Goal: Transaction & Acquisition: Purchase product/service

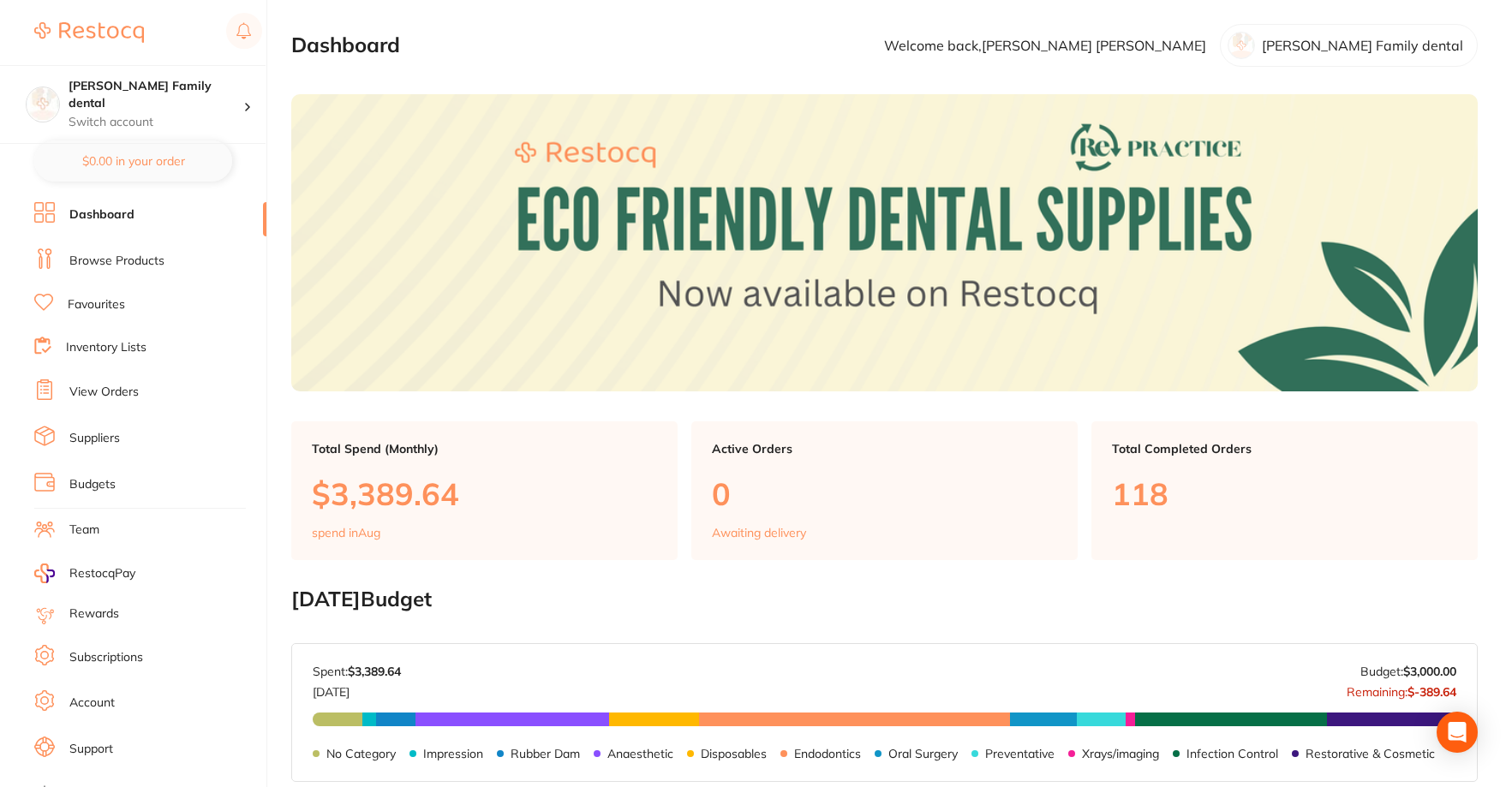
click at [116, 389] on link "View Orders" at bounding box center [104, 392] width 69 height 17
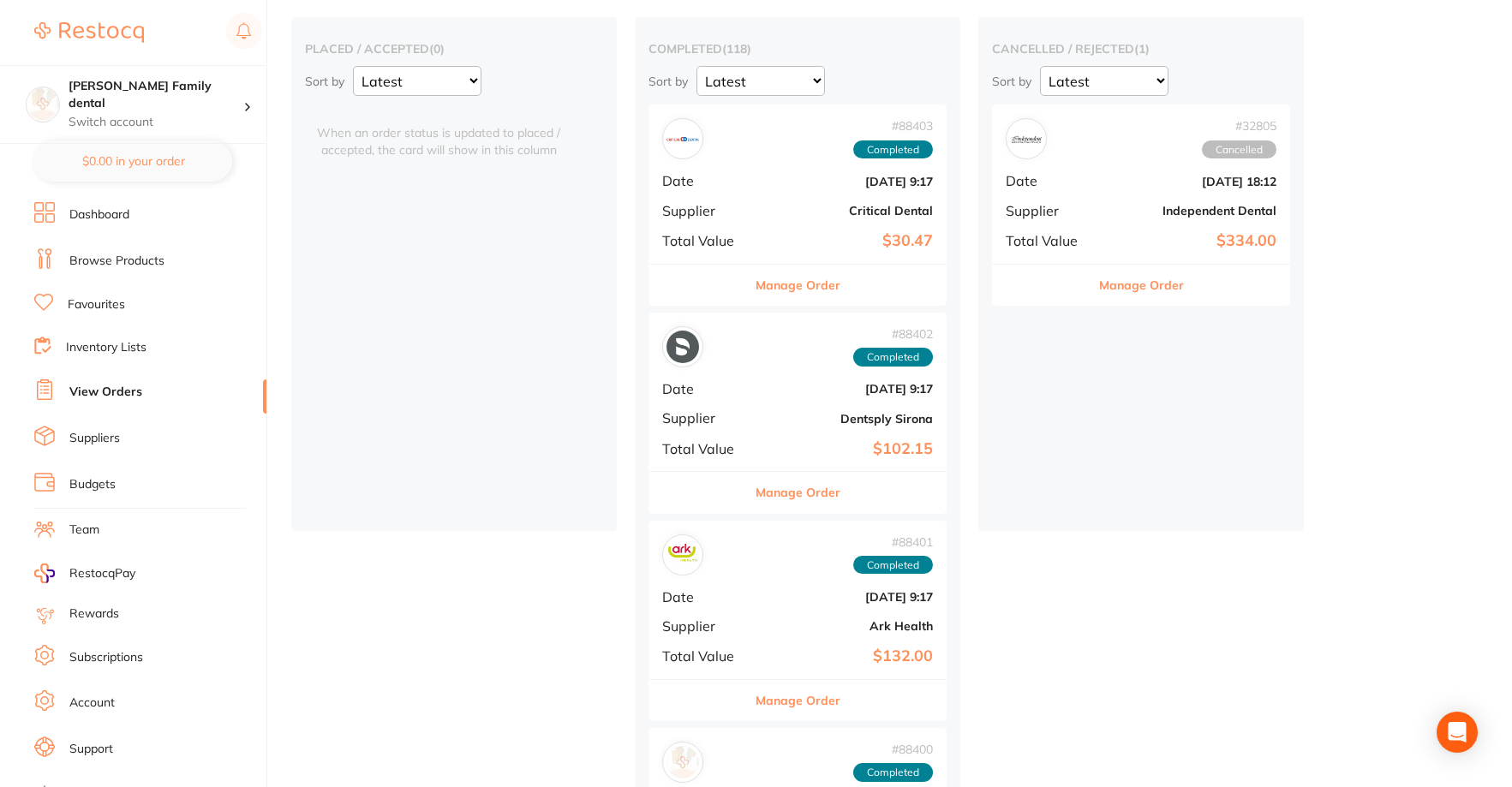
scroll to position [171, 0]
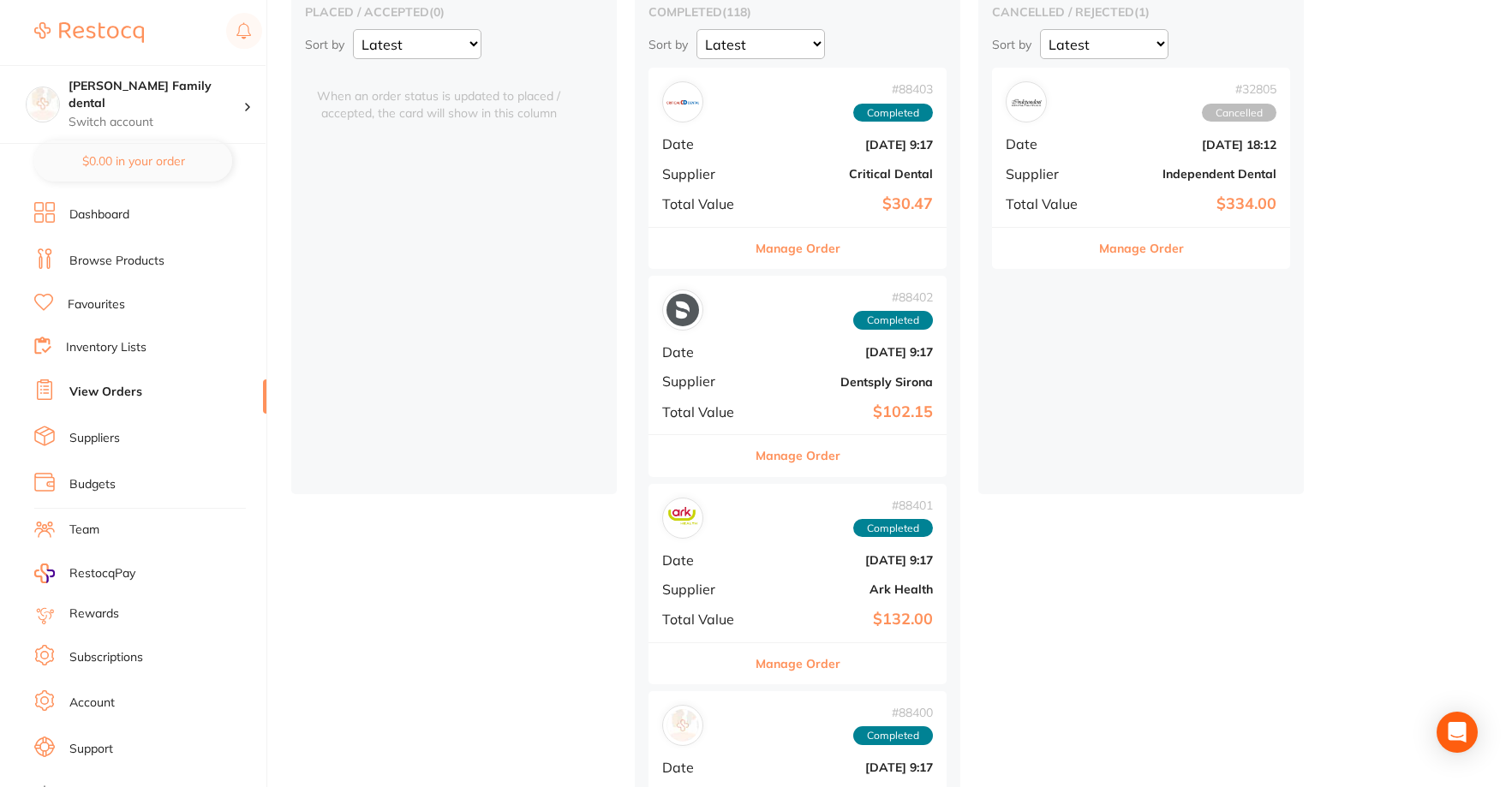
click at [773, 244] on button "Manage Order" at bounding box center [798, 248] width 85 height 41
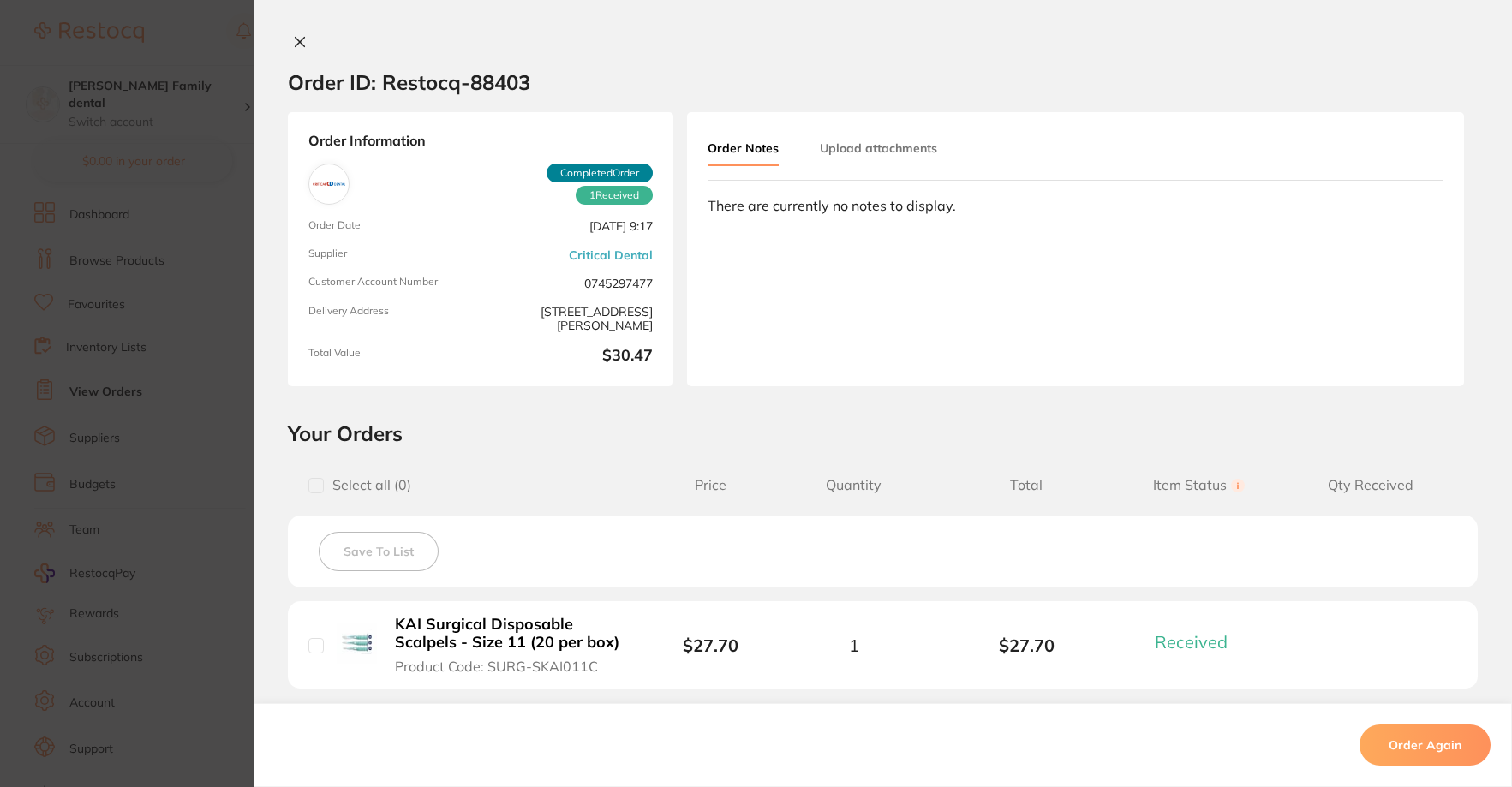
click at [294, 36] on icon at bounding box center [300, 42] width 14 height 14
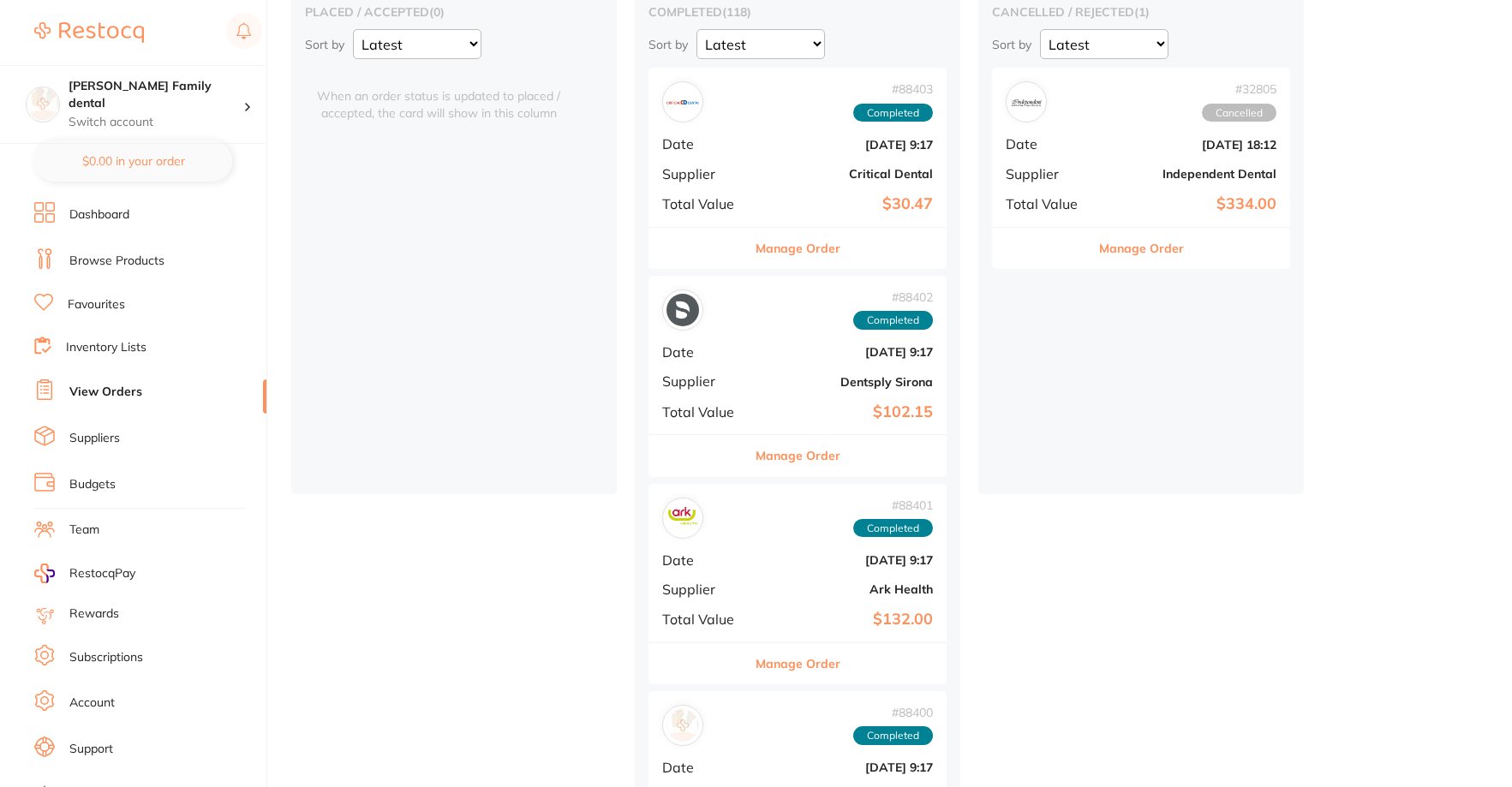
click at [778, 453] on button "Manage Order" at bounding box center [798, 456] width 85 height 41
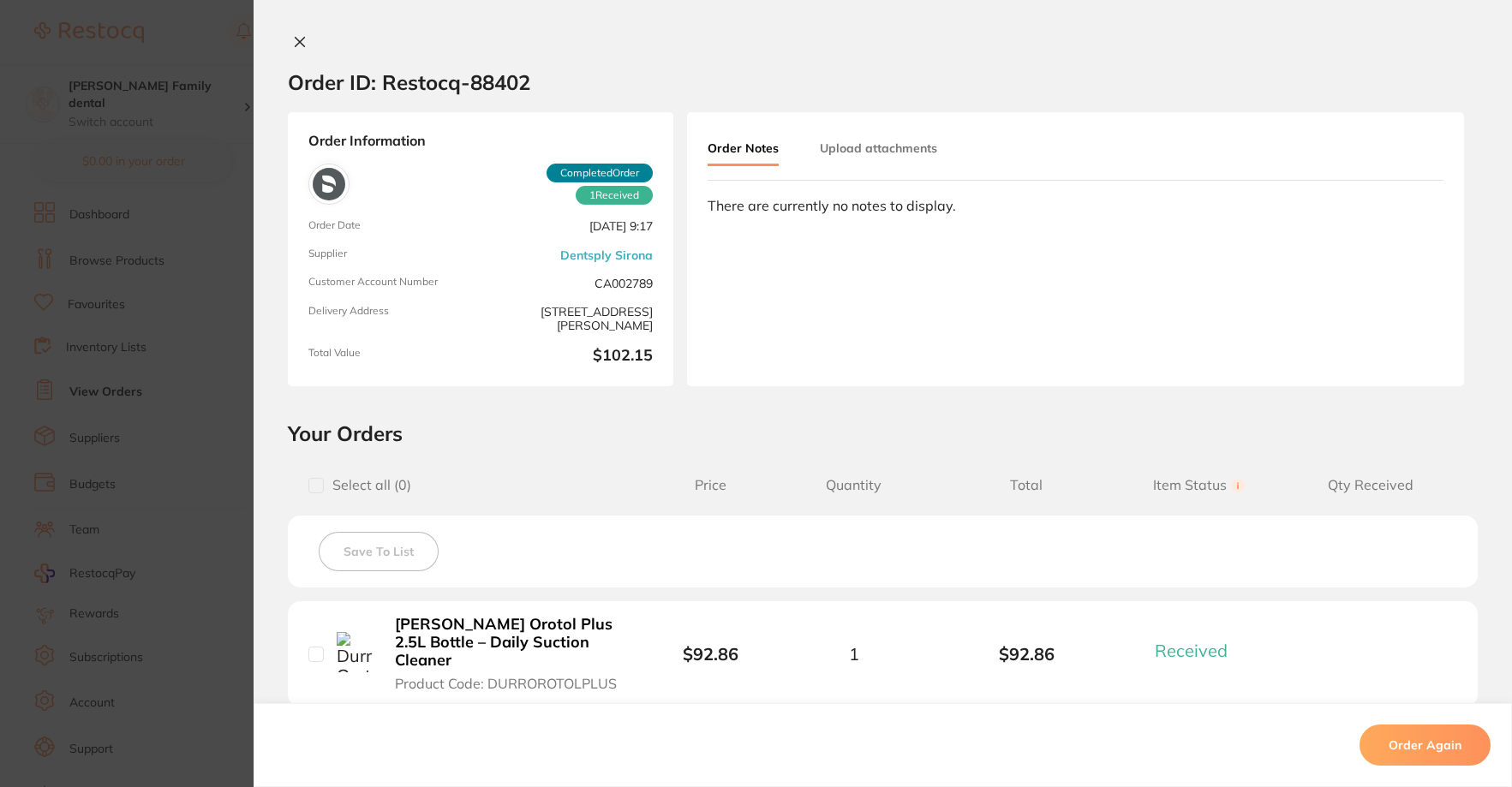
click at [287, 39] on button at bounding box center [300, 43] width 24 height 18
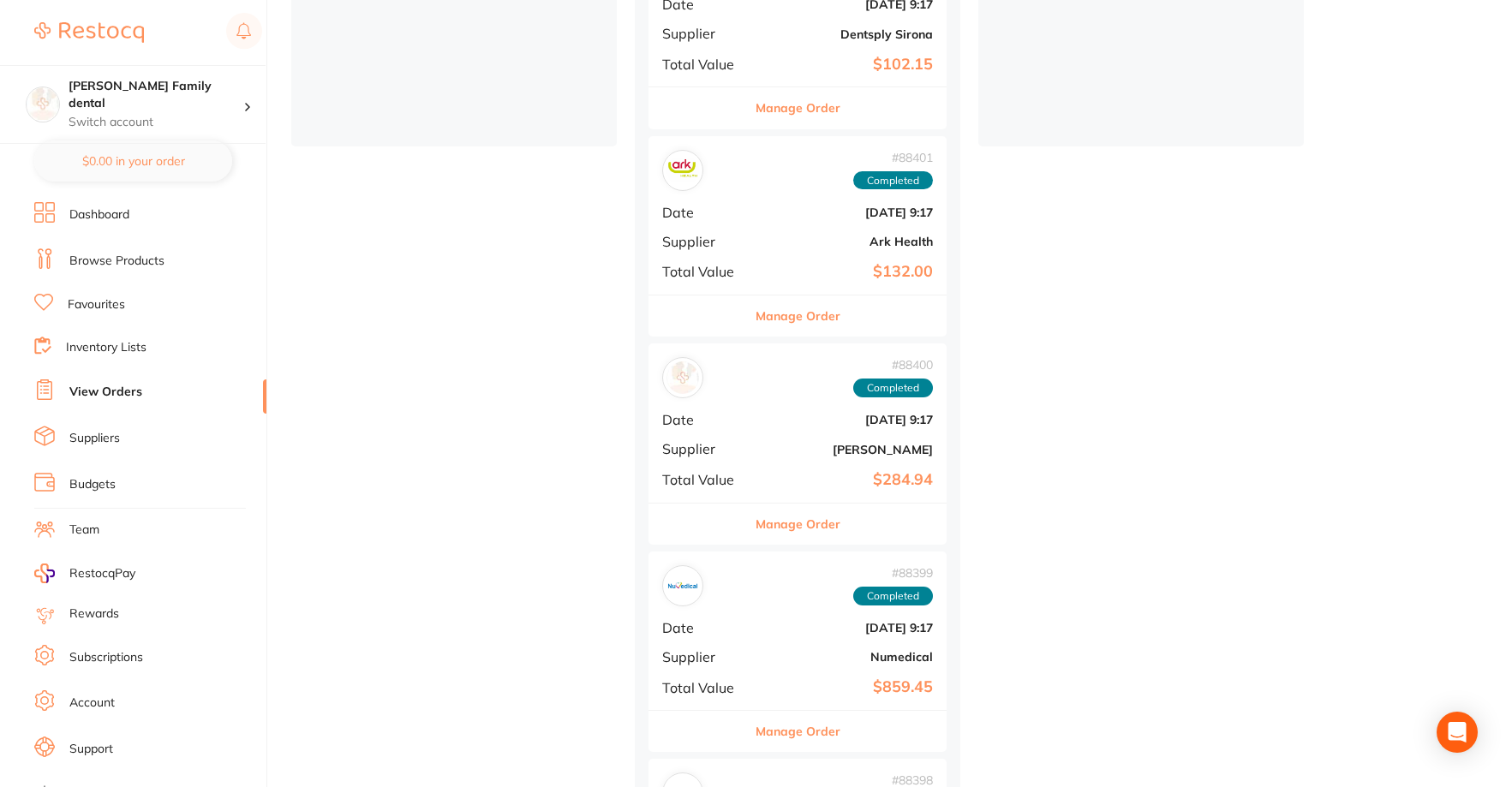
scroll to position [600, 0]
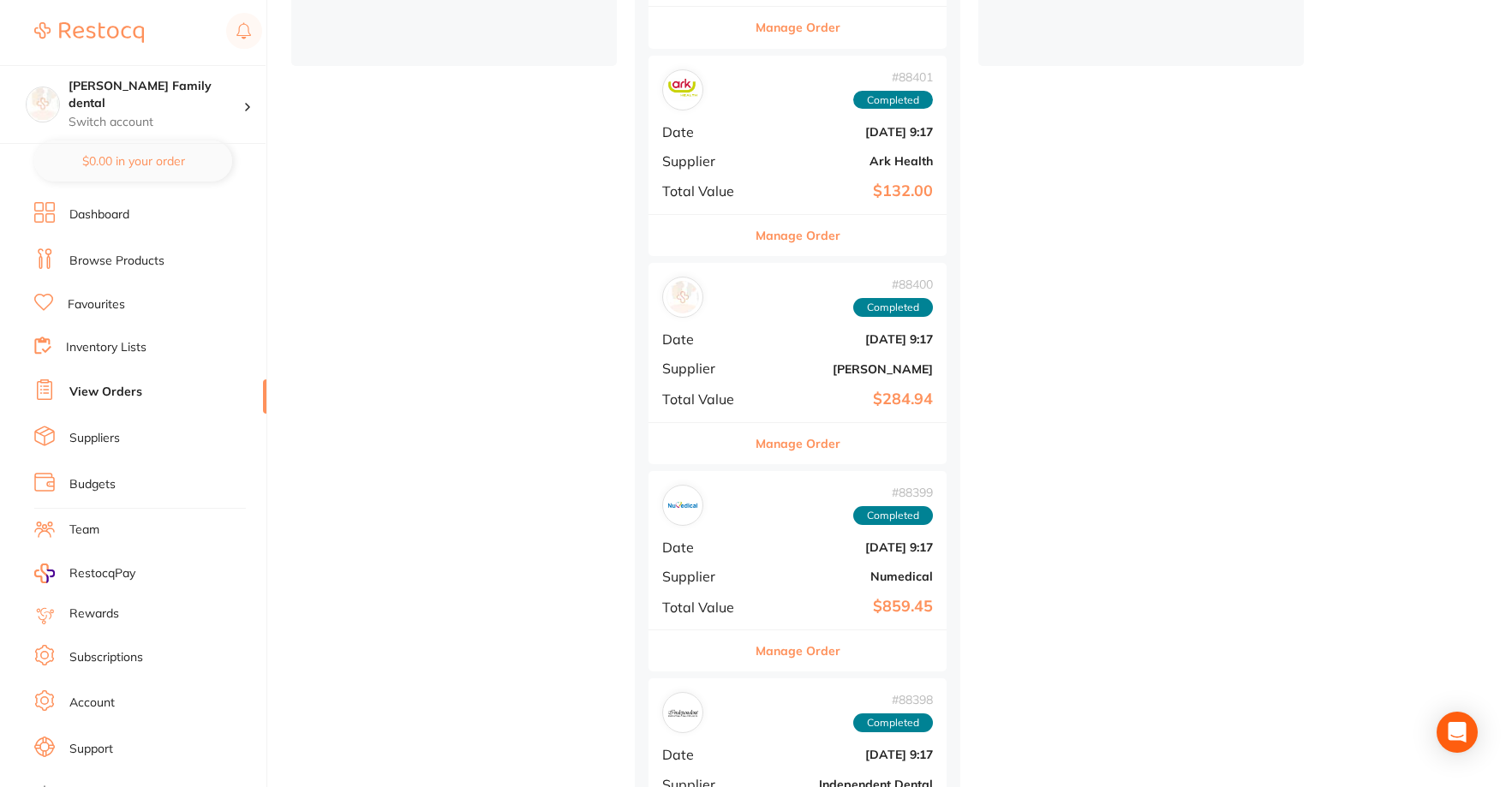
click at [763, 242] on button "Manage Order" at bounding box center [798, 236] width 85 height 41
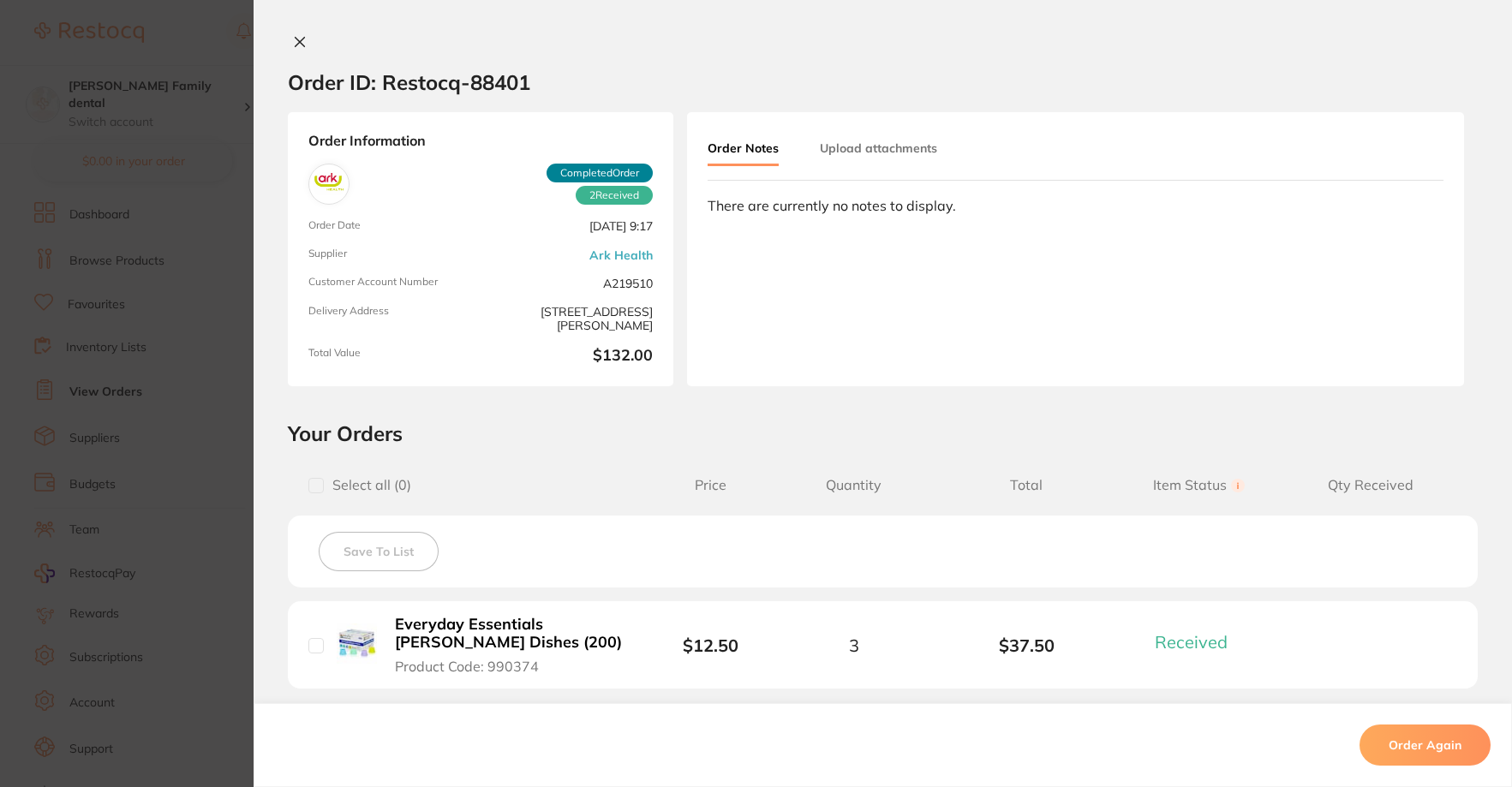
click at [303, 45] on button at bounding box center [300, 43] width 24 height 18
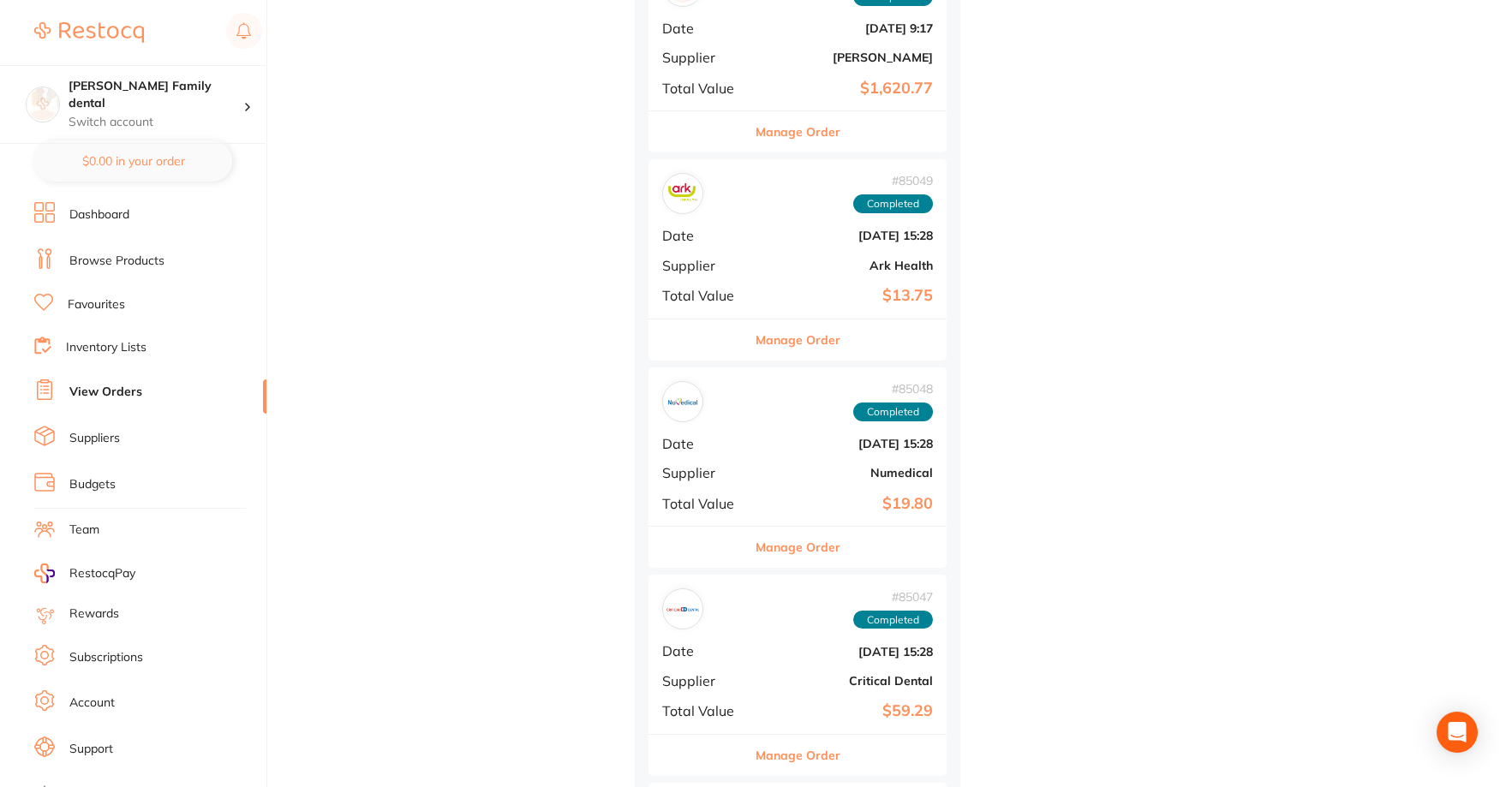
scroll to position [1541, 0]
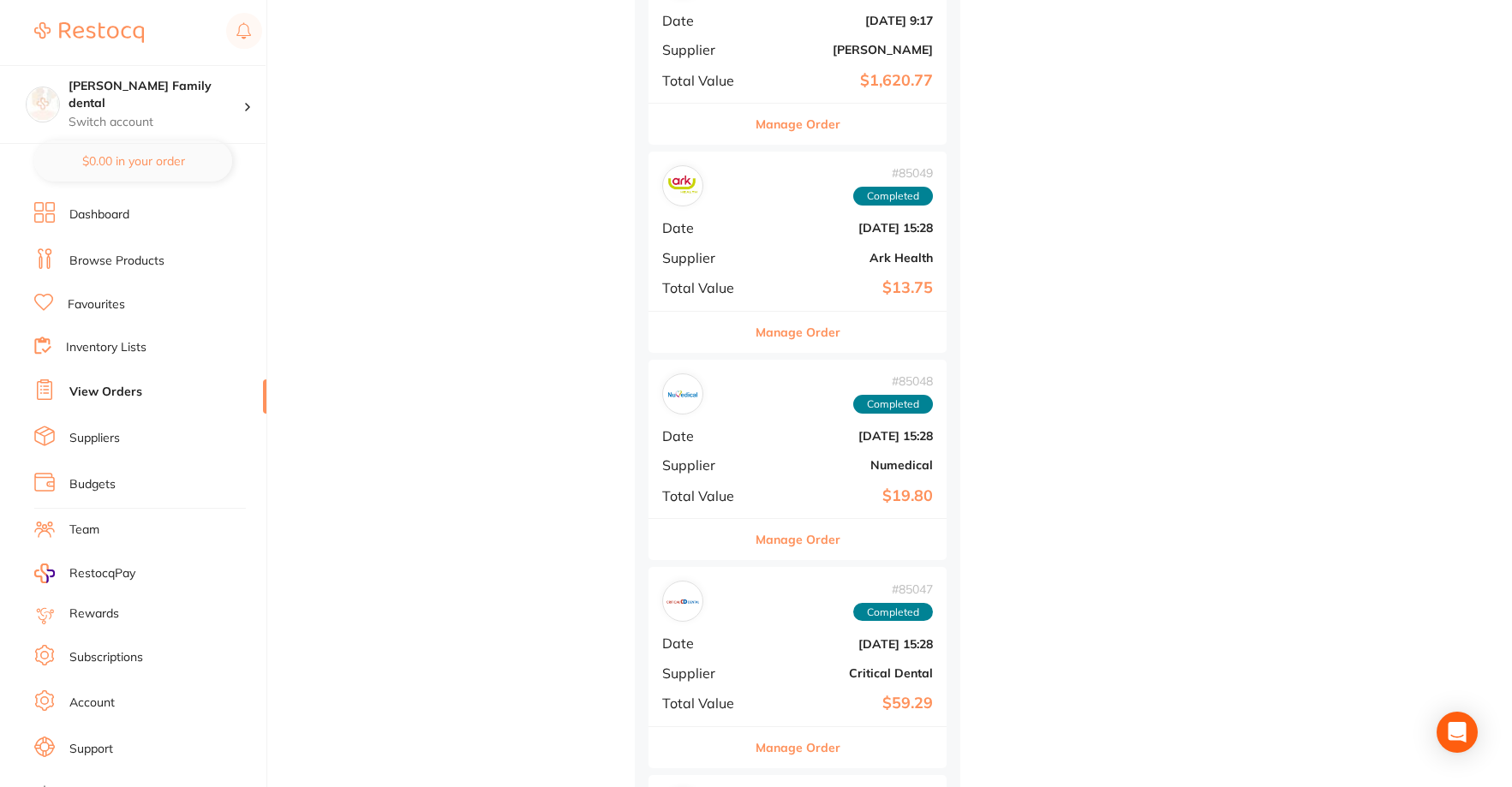
click at [777, 331] on button "Manage Order" at bounding box center [798, 332] width 85 height 41
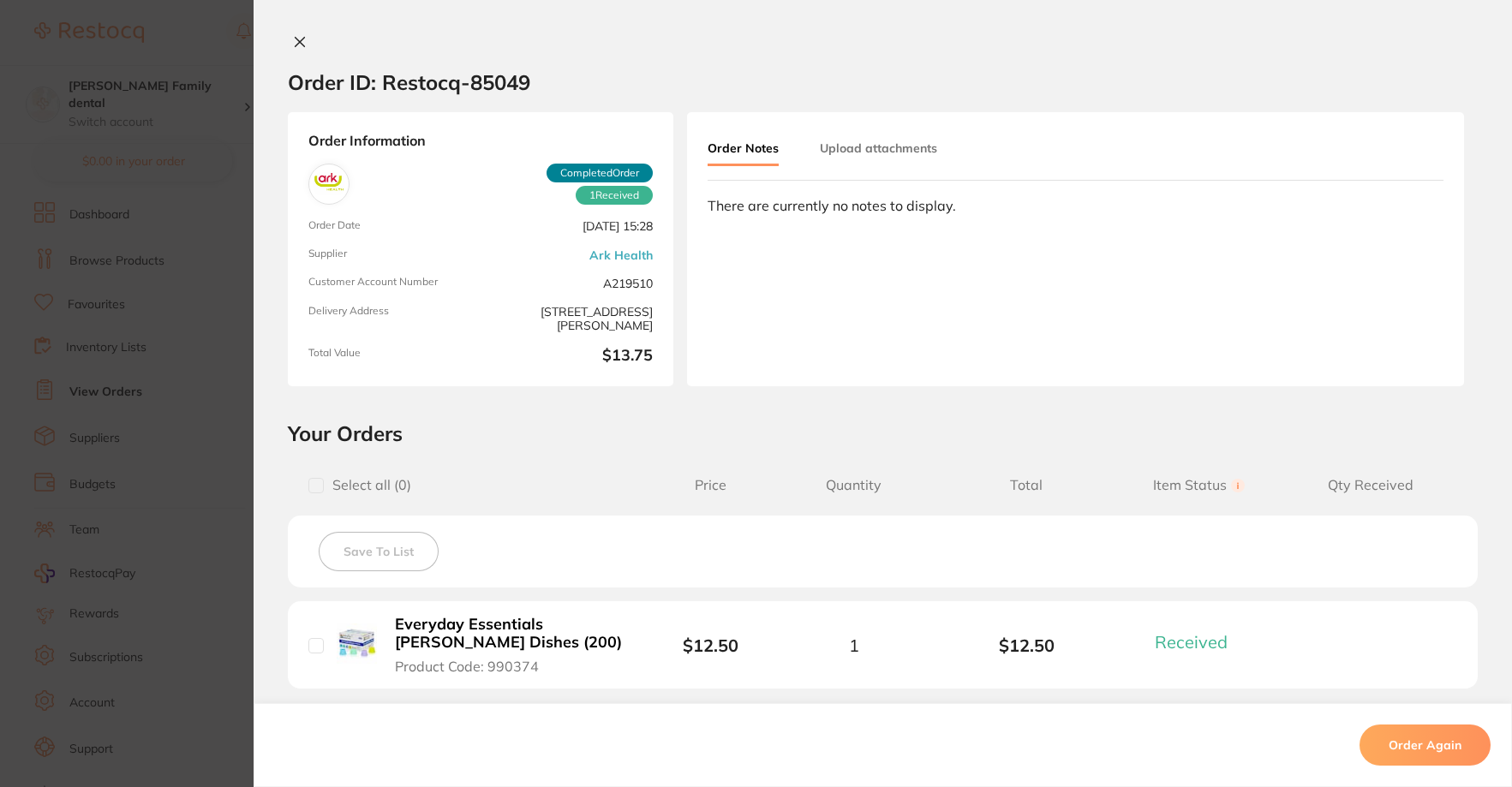
click at [287, 49] on button at bounding box center [300, 43] width 24 height 18
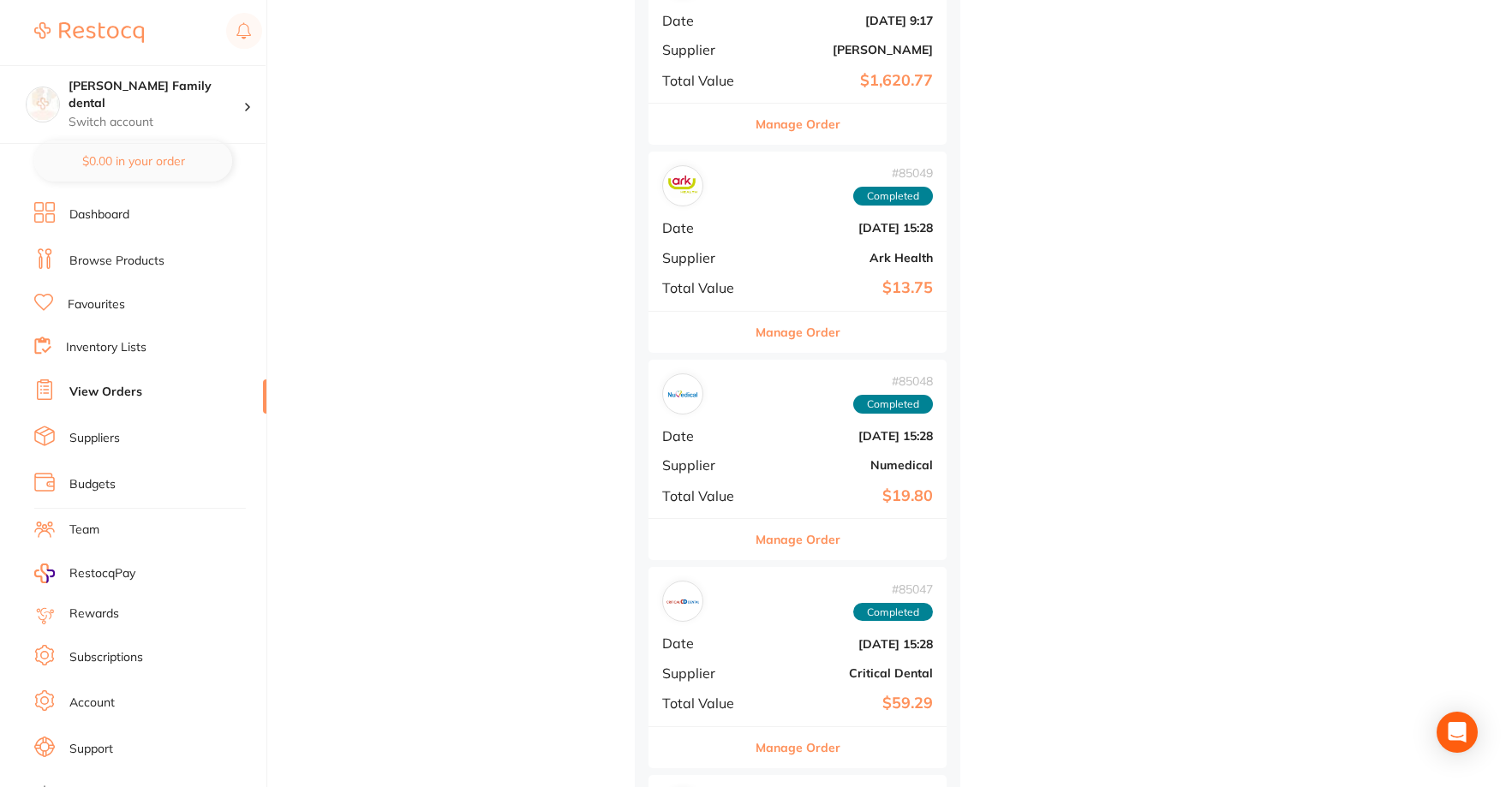
drag, startPoint x: 790, startPoint y: 739, endPoint x: 768, endPoint y: 729, distance: 24.2
click at [790, 740] on button "Manage Order" at bounding box center [798, 748] width 85 height 41
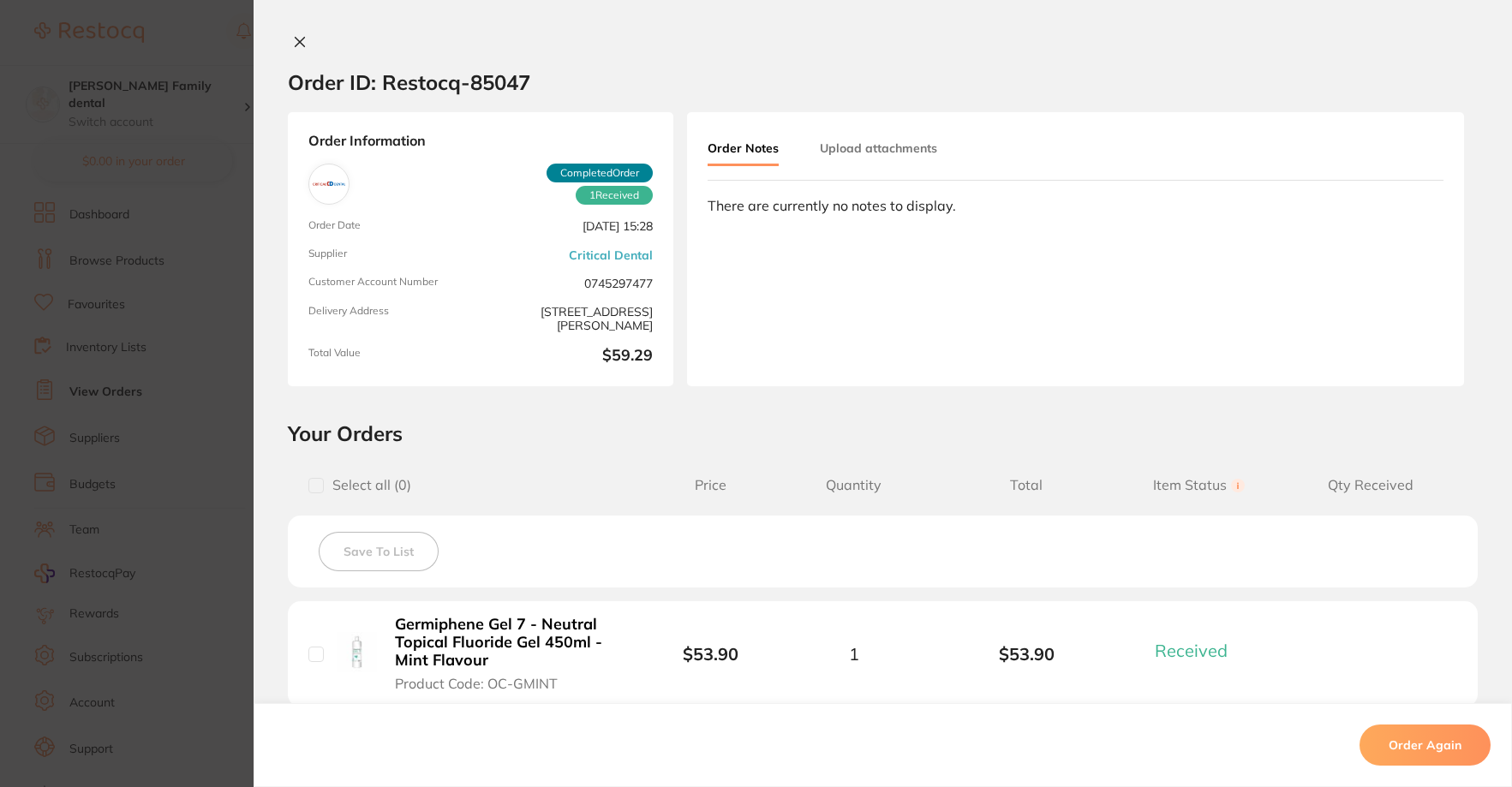
click at [280, 40] on div at bounding box center [883, 43] width 1258 height 18
click at [293, 40] on icon at bounding box center [300, 42] width 14 height 14
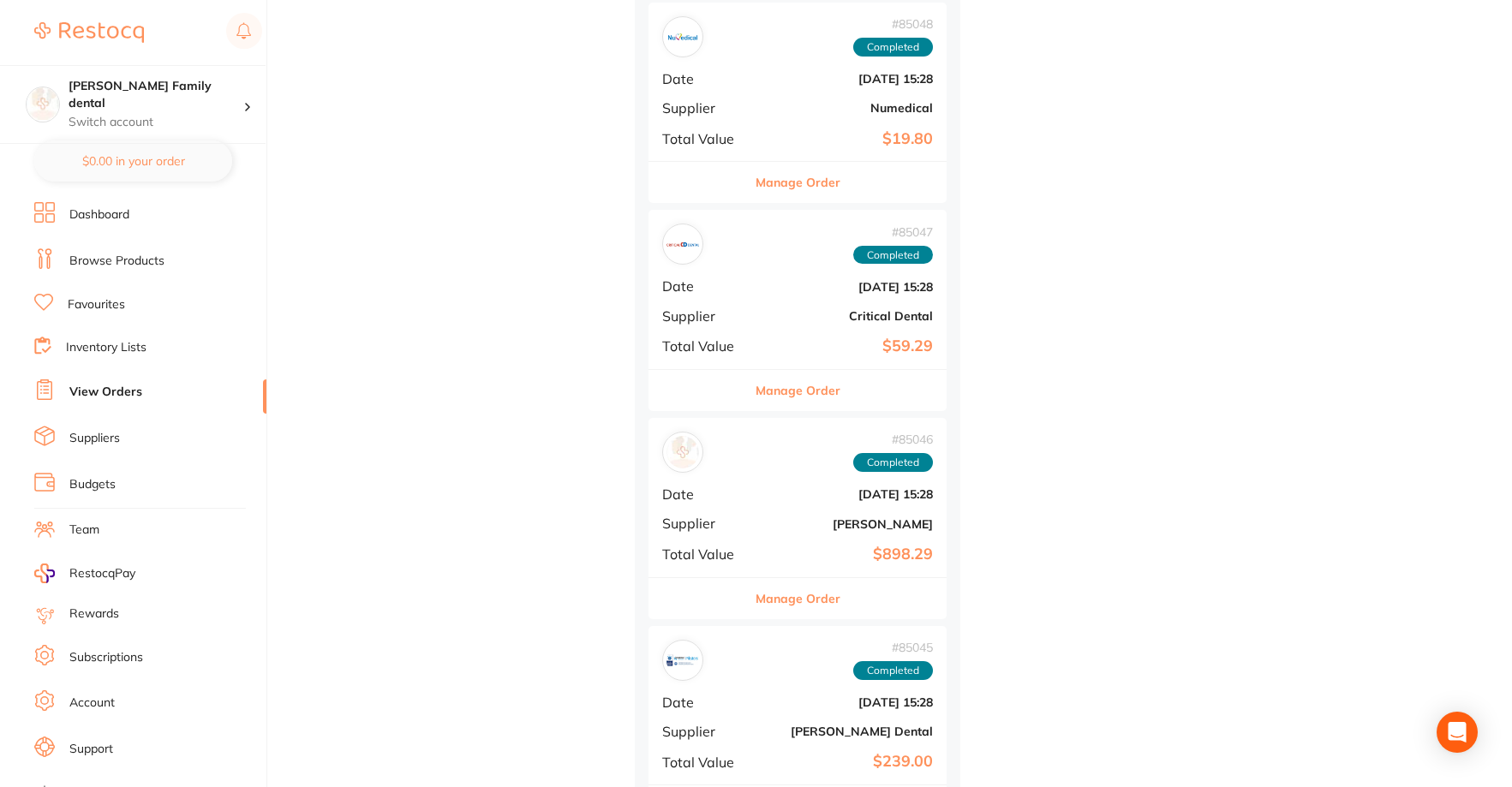
scroll to position [2055, 0]
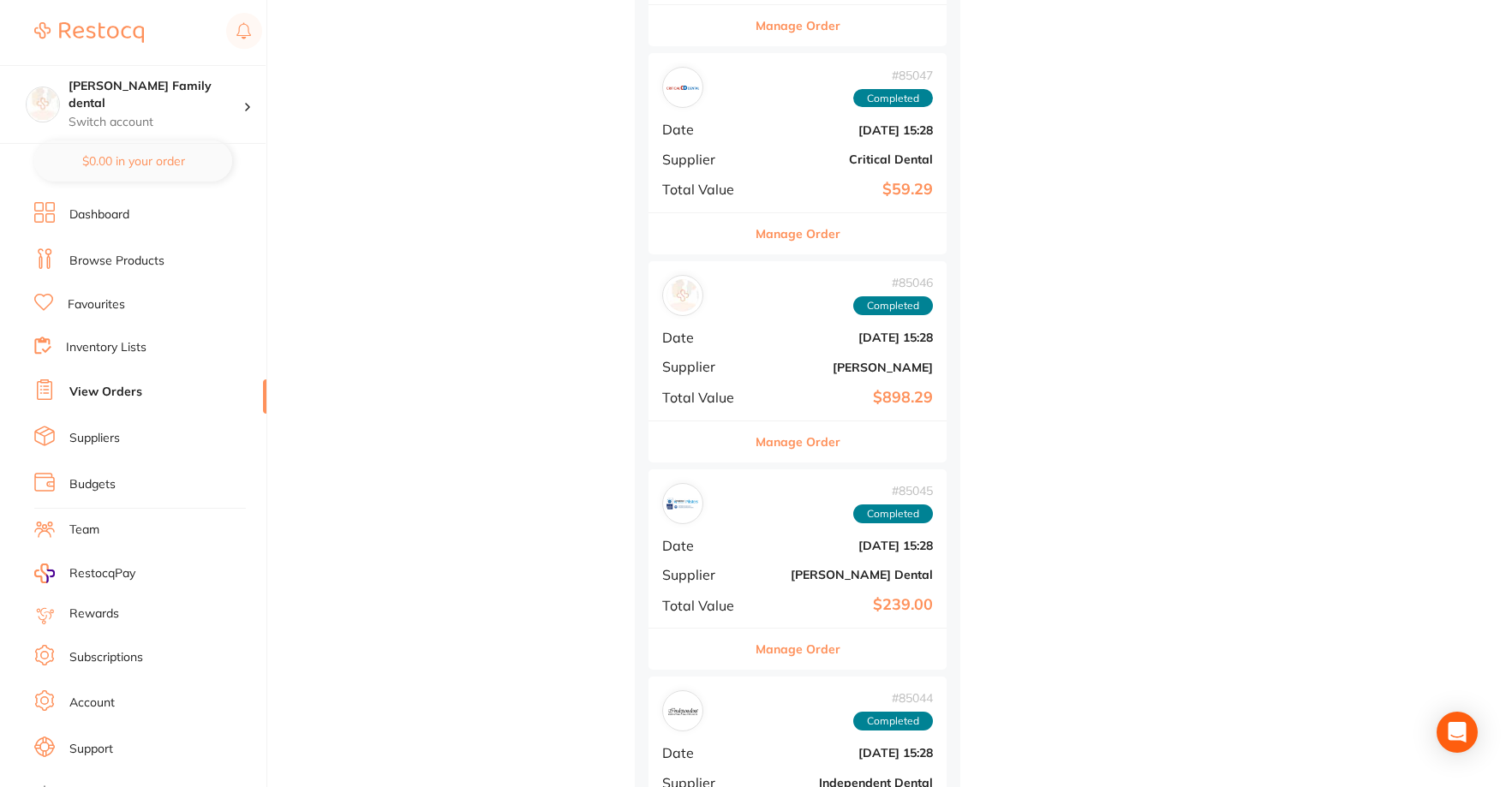
click at [793, 430] on button "Manage Order" at bounding box center [798, 442] width 85 height 41
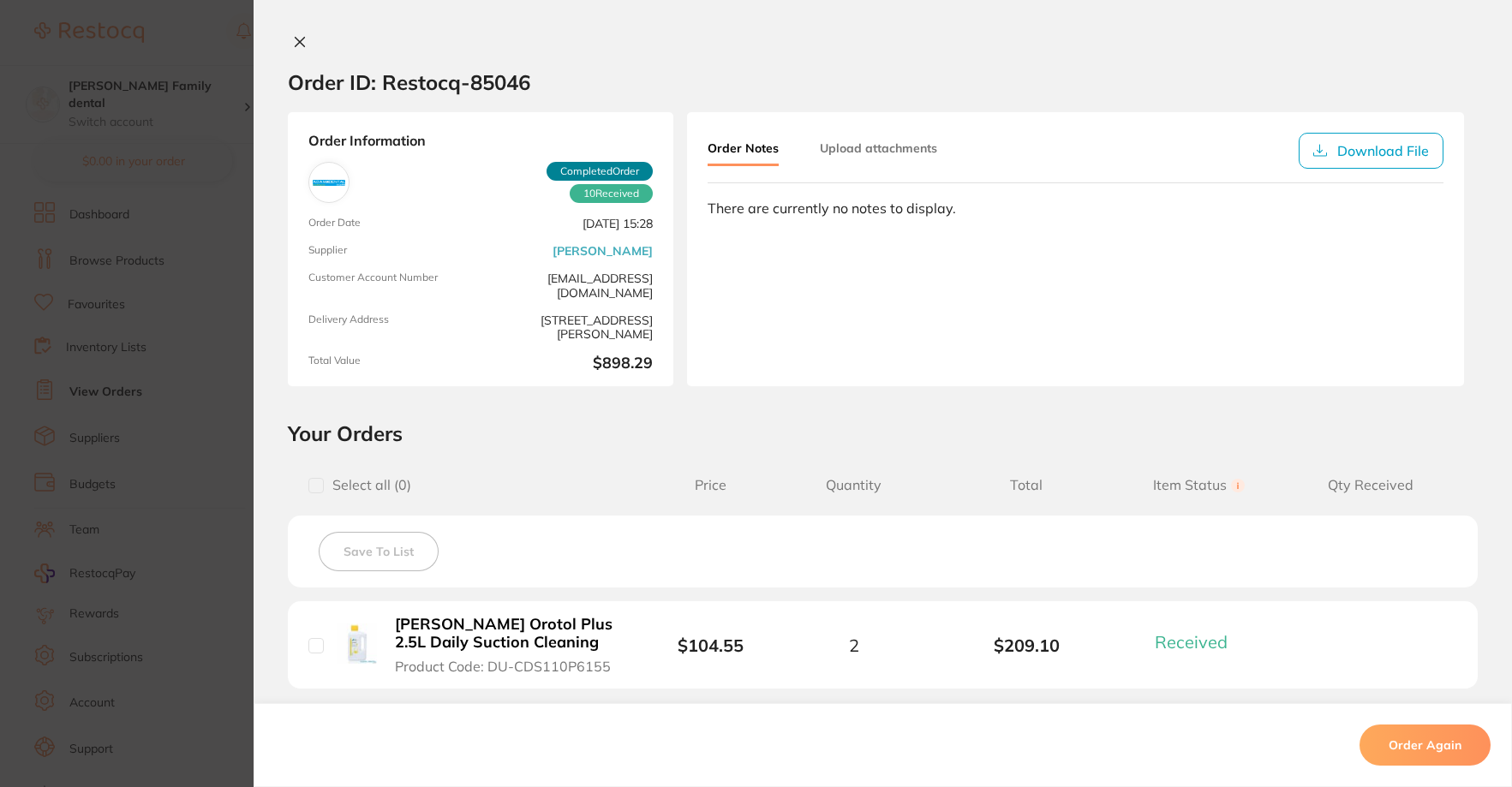
click at [297, 30] on div "Order ID: Restocq- 85046 Order Information 10 Received Completed Order Order Da…" at bounding box center [883, 393] width 1258 height 787
click at [295, 36] on icon at bounding box center [300, 42] width 14 height 14
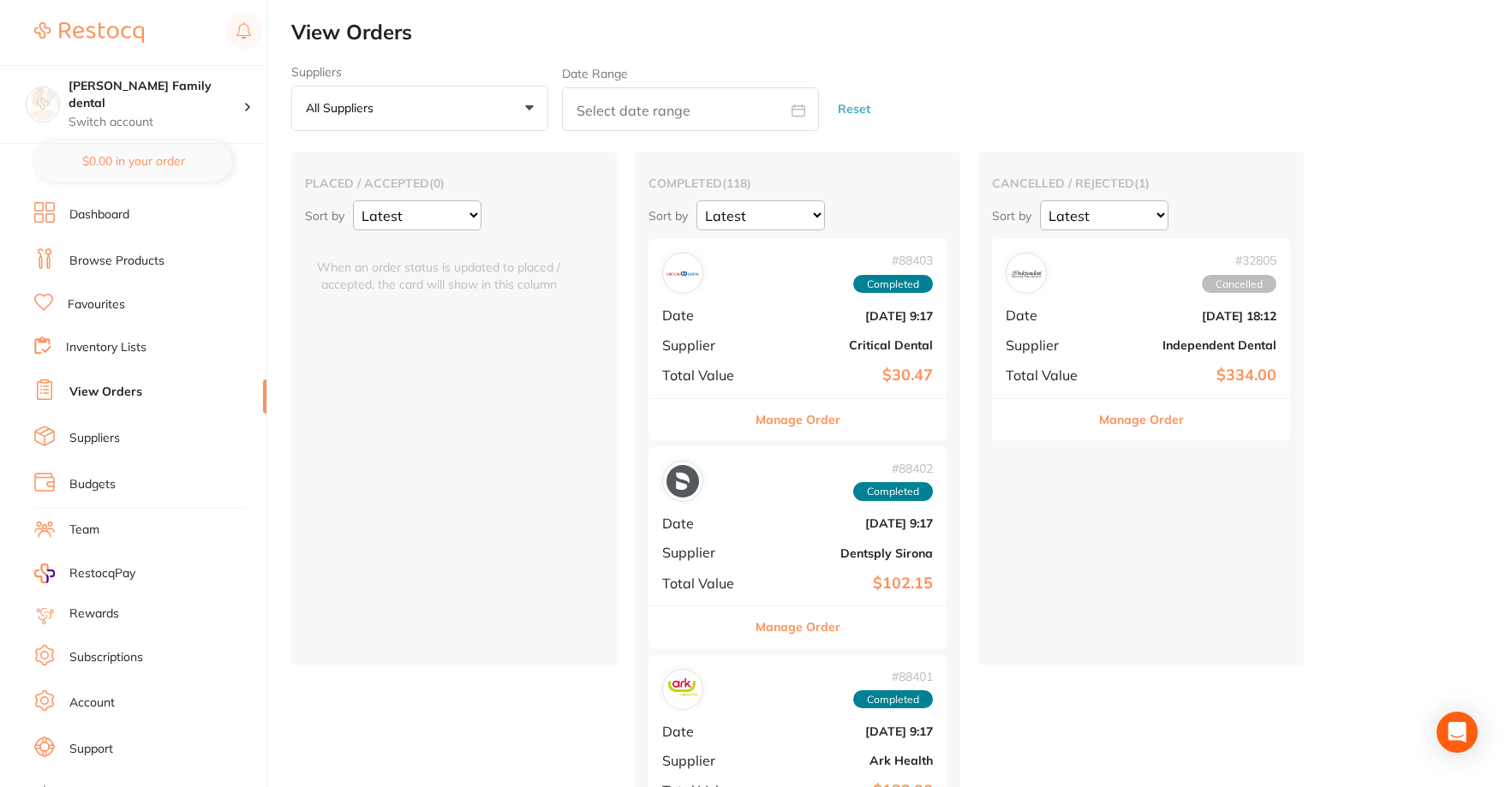
click at [167, 274] on ul "Dashboard Browse Products Favourites Inventory Lists View Orders Suppliers Budg…" at bounding box center [151, 497] width 232 height 590
click at [152, 256] on link "Browse Products" at bounding box center [117, 261] width 95 height 17
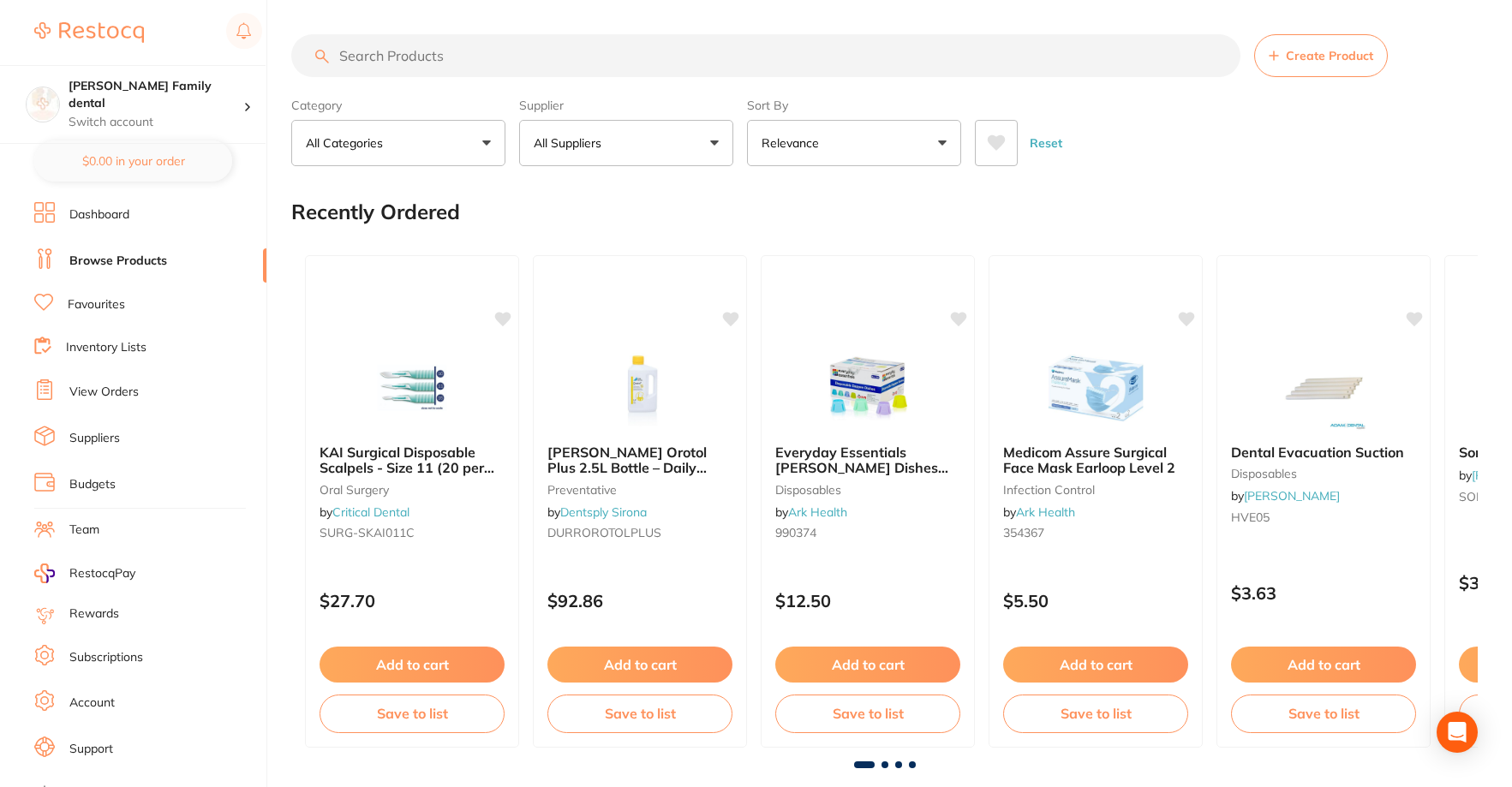
click at [609, 150] on p "All Suppliers" at bounding box center [571, 143] width 75 height 17
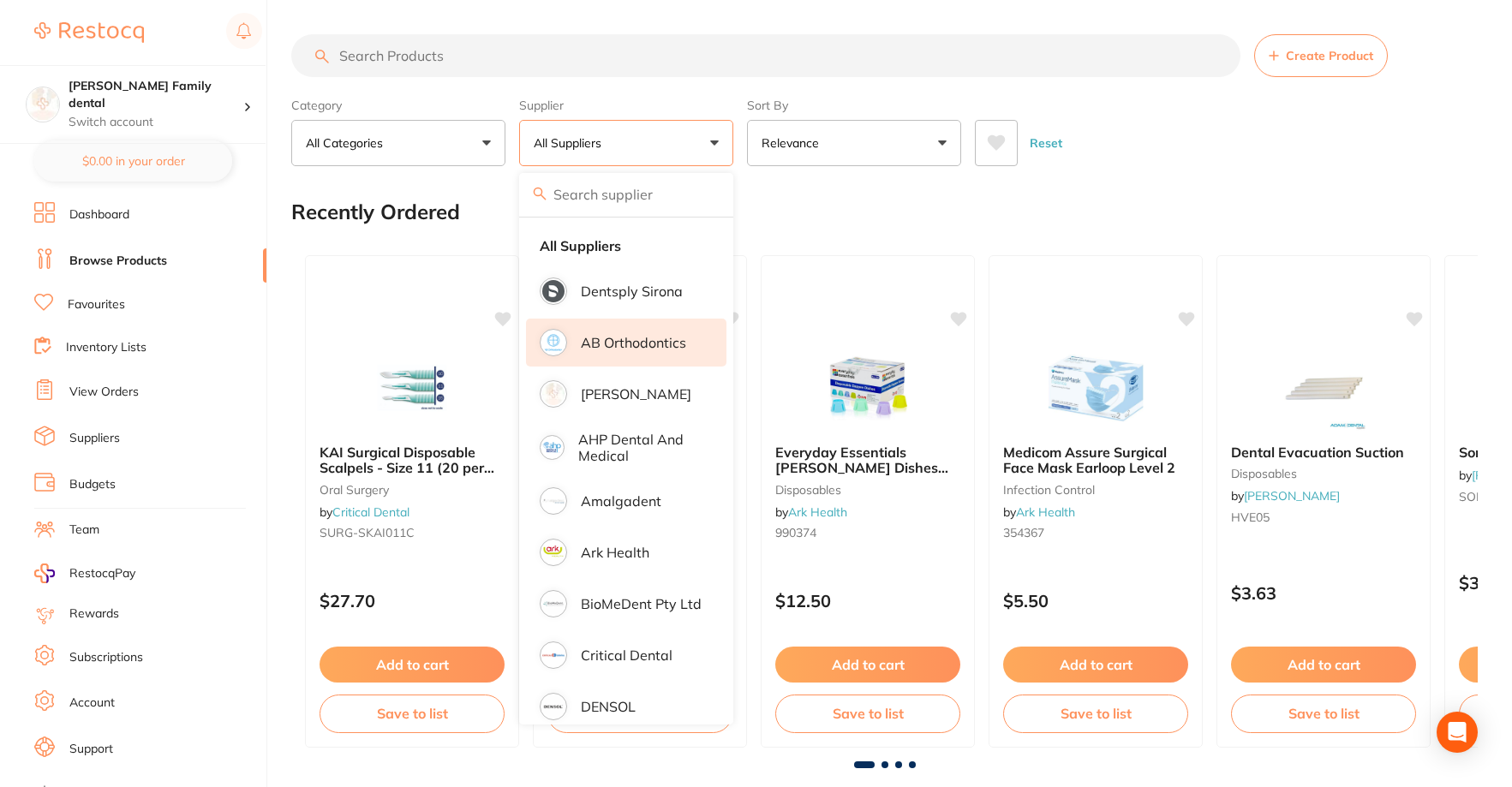
click at [623, 297] on p "Dentsply Sirona" at bounding box center [631, 291] width 102 height 15
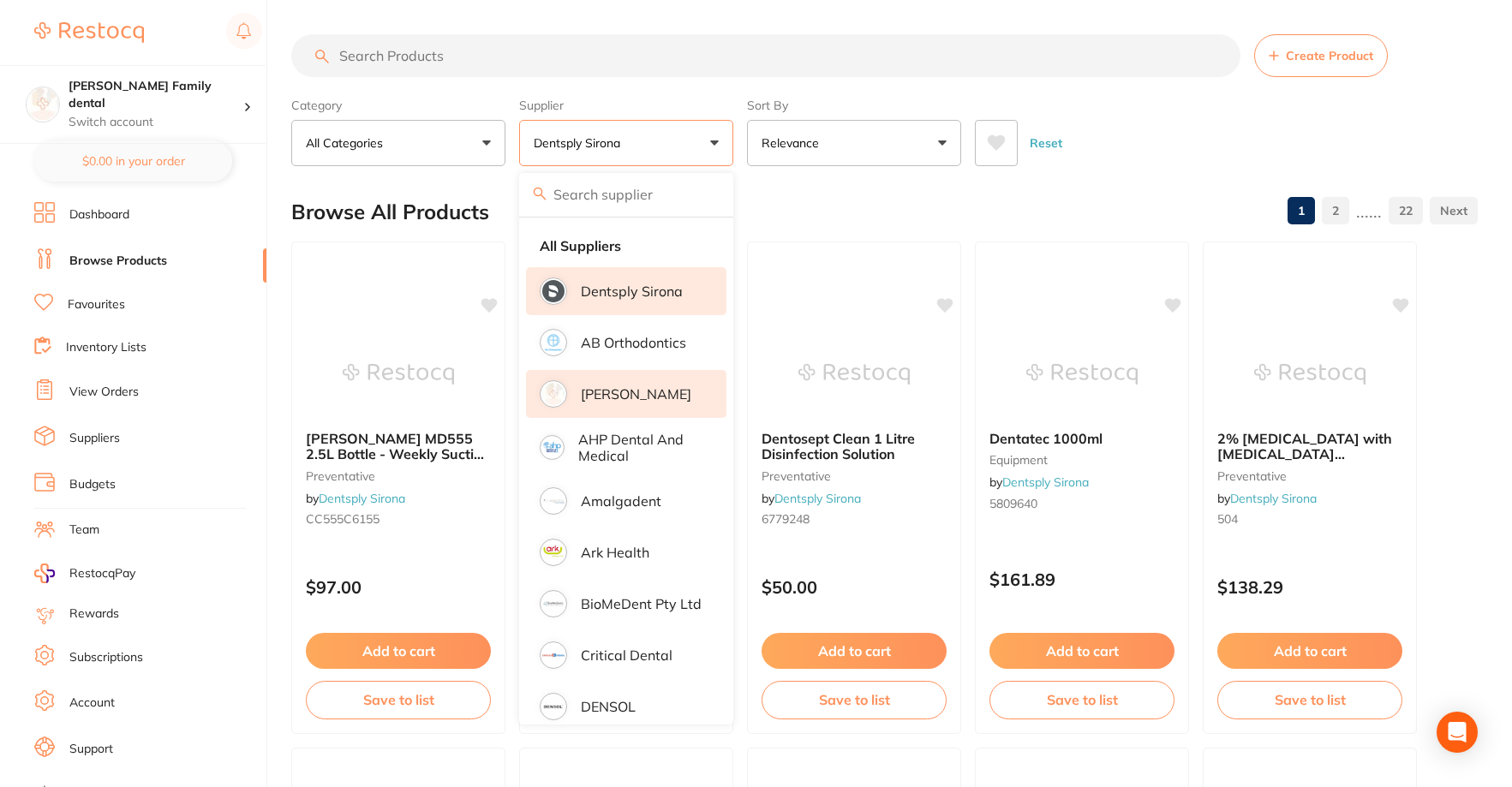
click at [609, 391] on p "[PERSON_NAME]" at bounding box center [636, 394] width 110 height 15
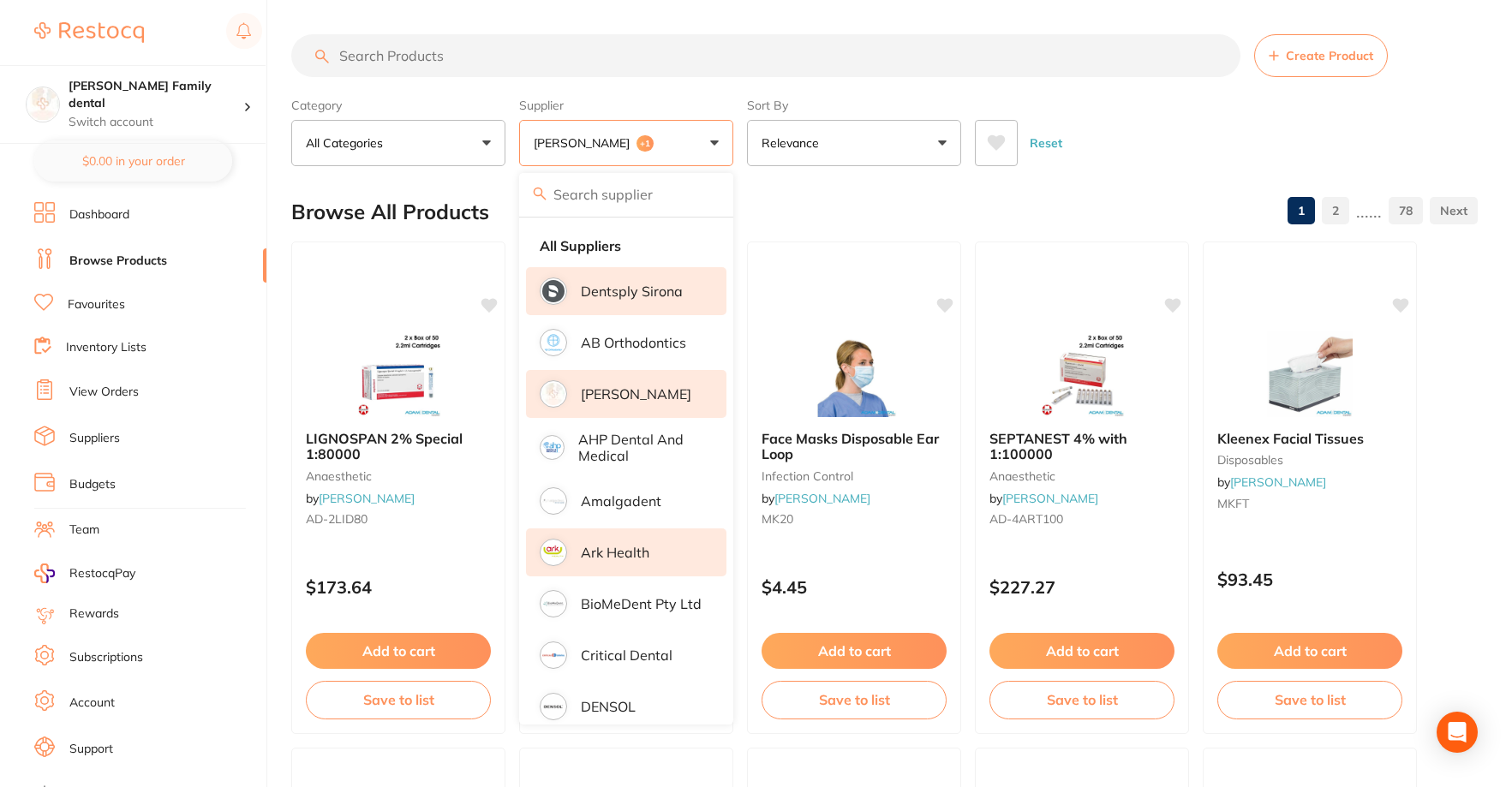
click at [610, 546] on p "Ark Health" at bounding box center [614, 552] width 68 height 15
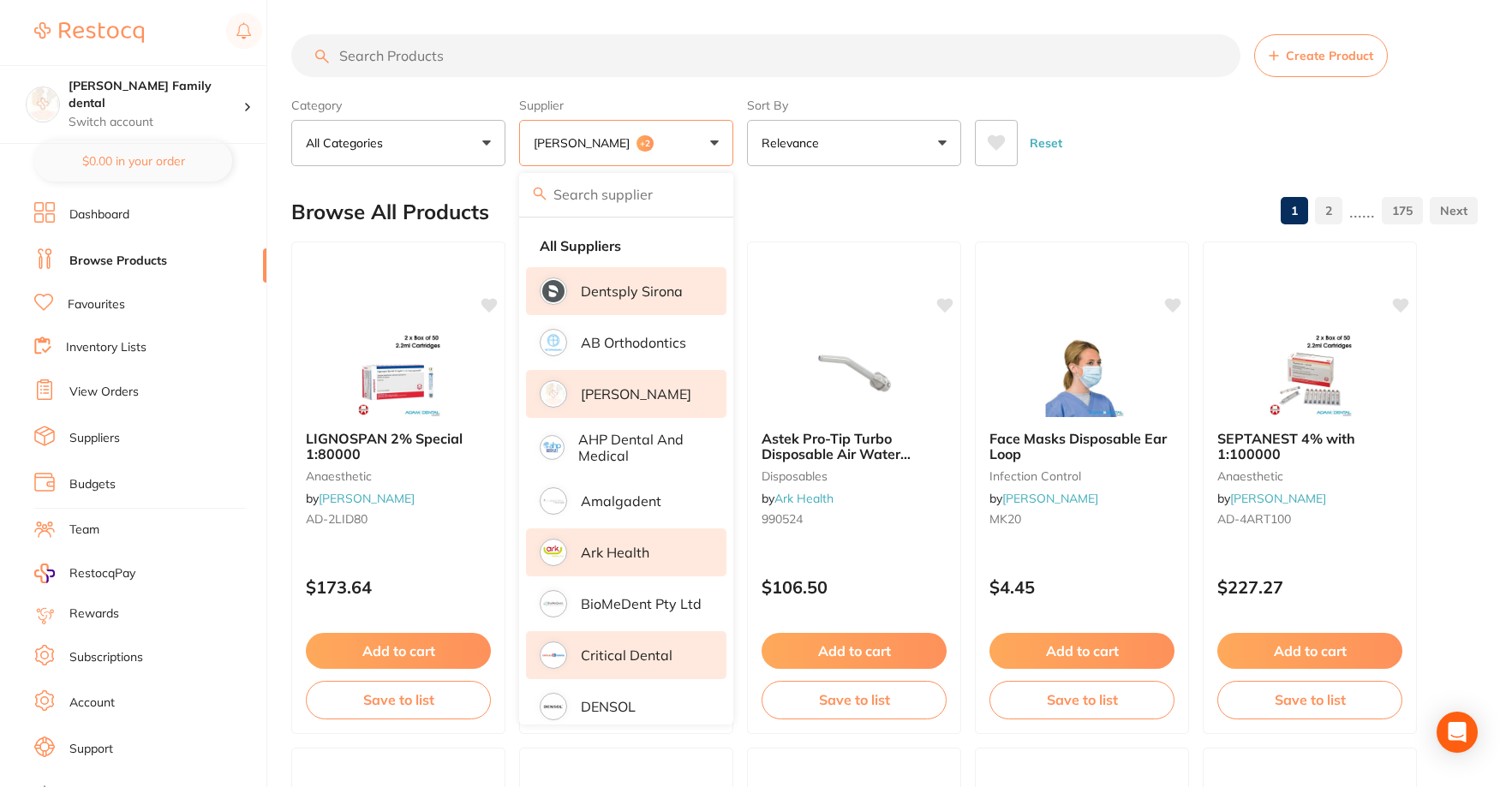
click at [605, 656] on p "Critical Dental" at bounding box center [626, 655] width 92 height 15
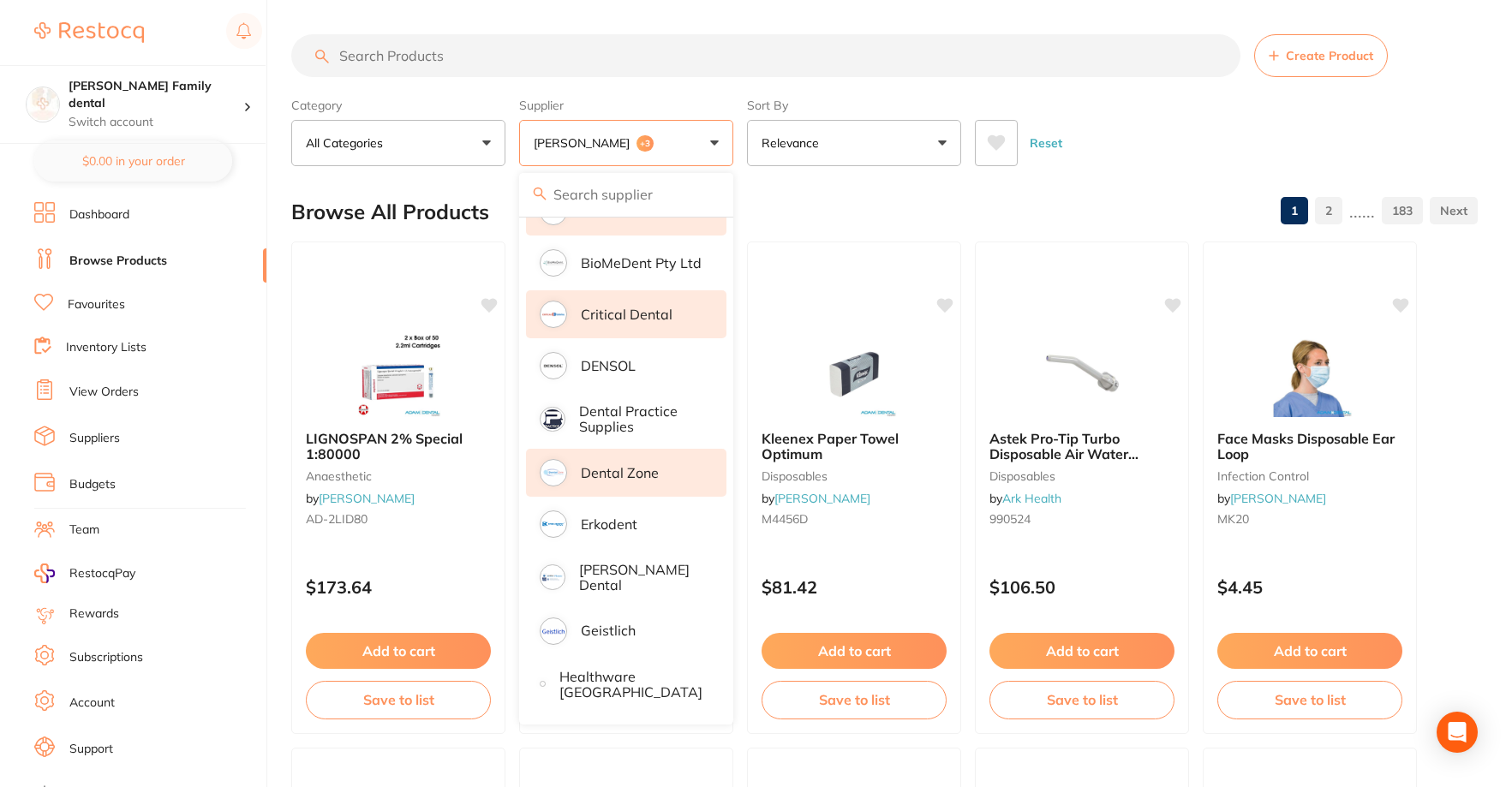
scroll to position [342, 0]
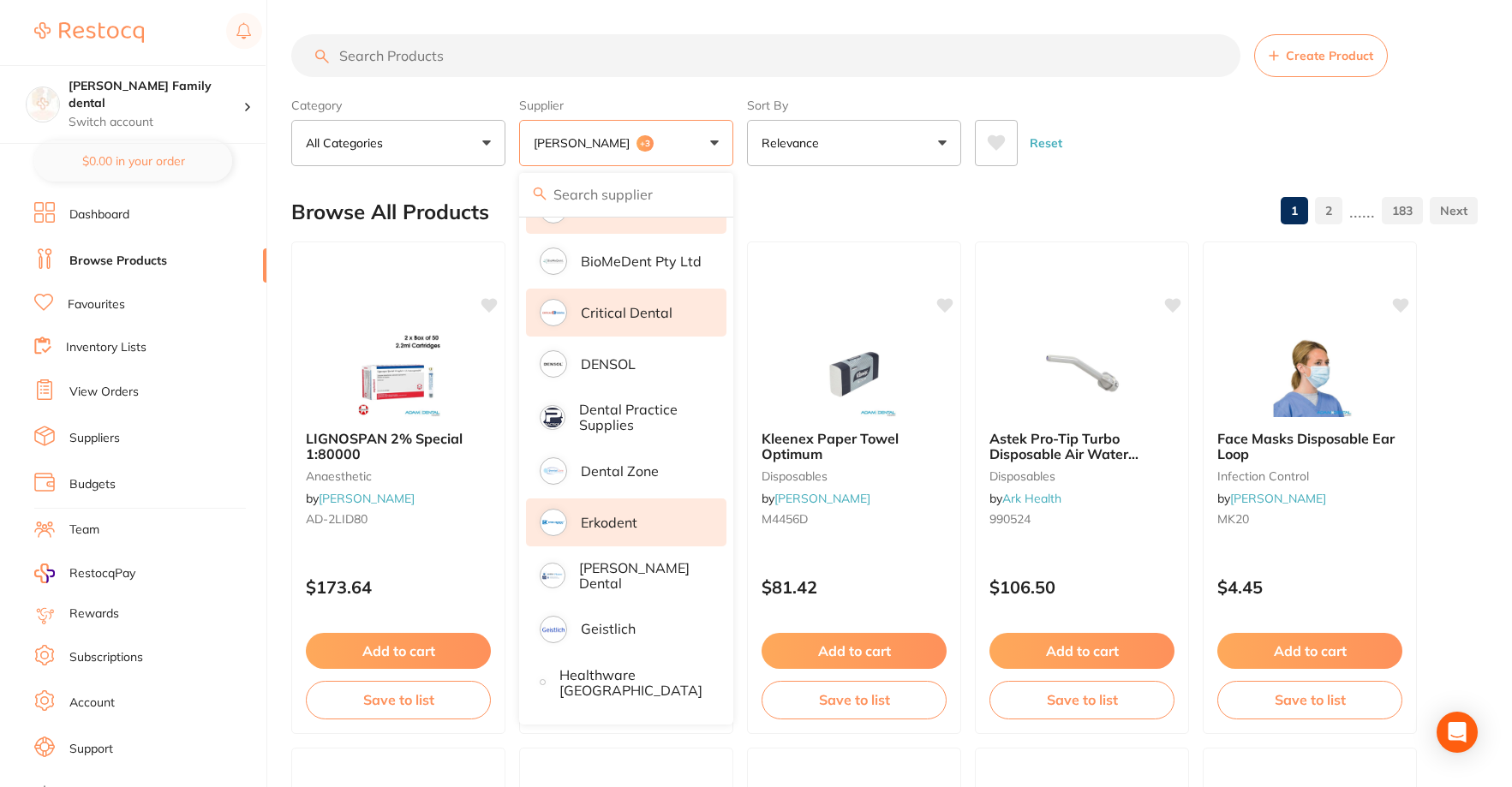
click at [608, 517] on p "Erkodent" at bounding box center [609, 522] width 56 height 15
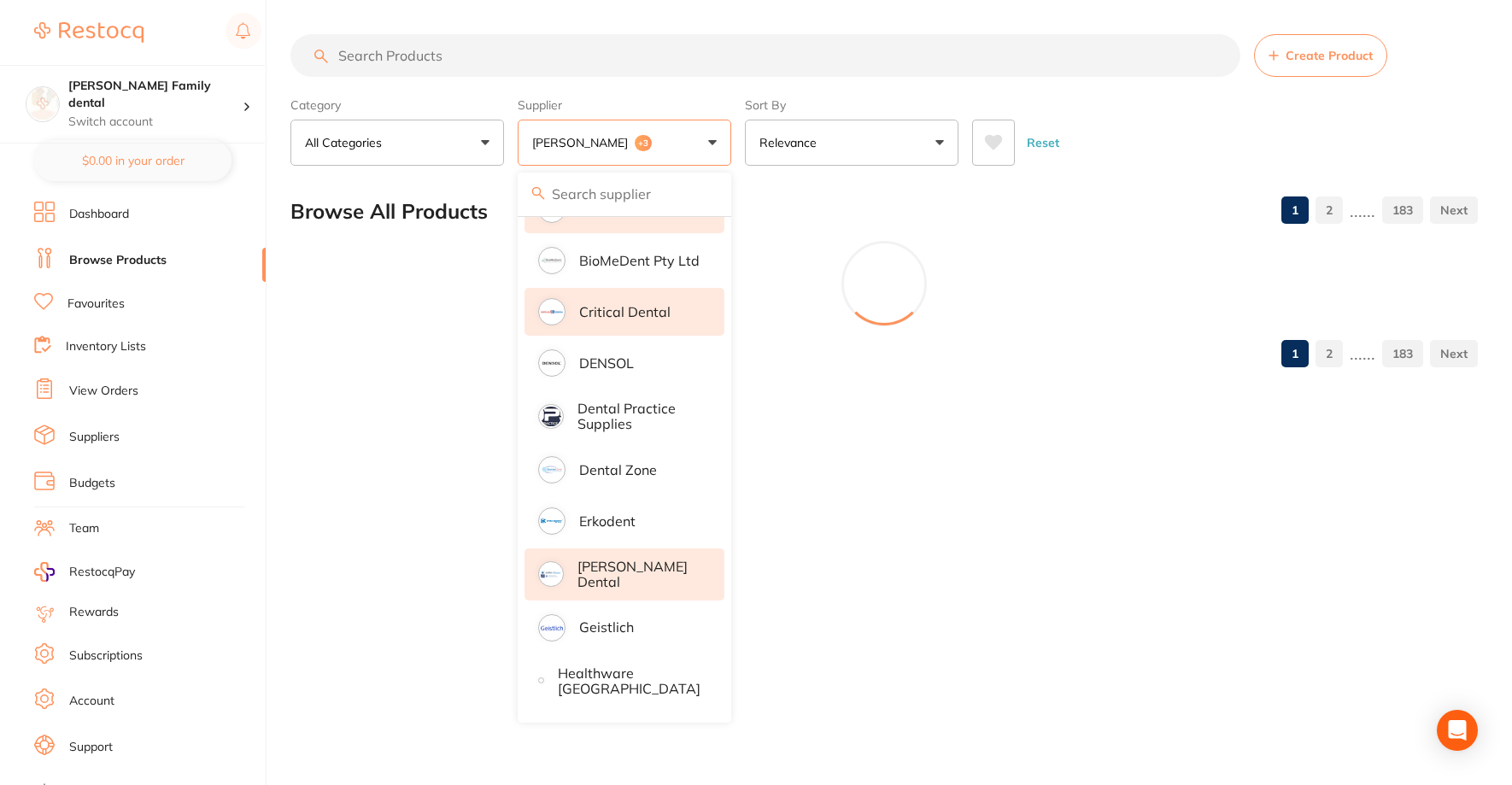
click at [611, 574] on p "[PERSON_NAME] Dental" at bounding box center [639, 574] width 123 height 32
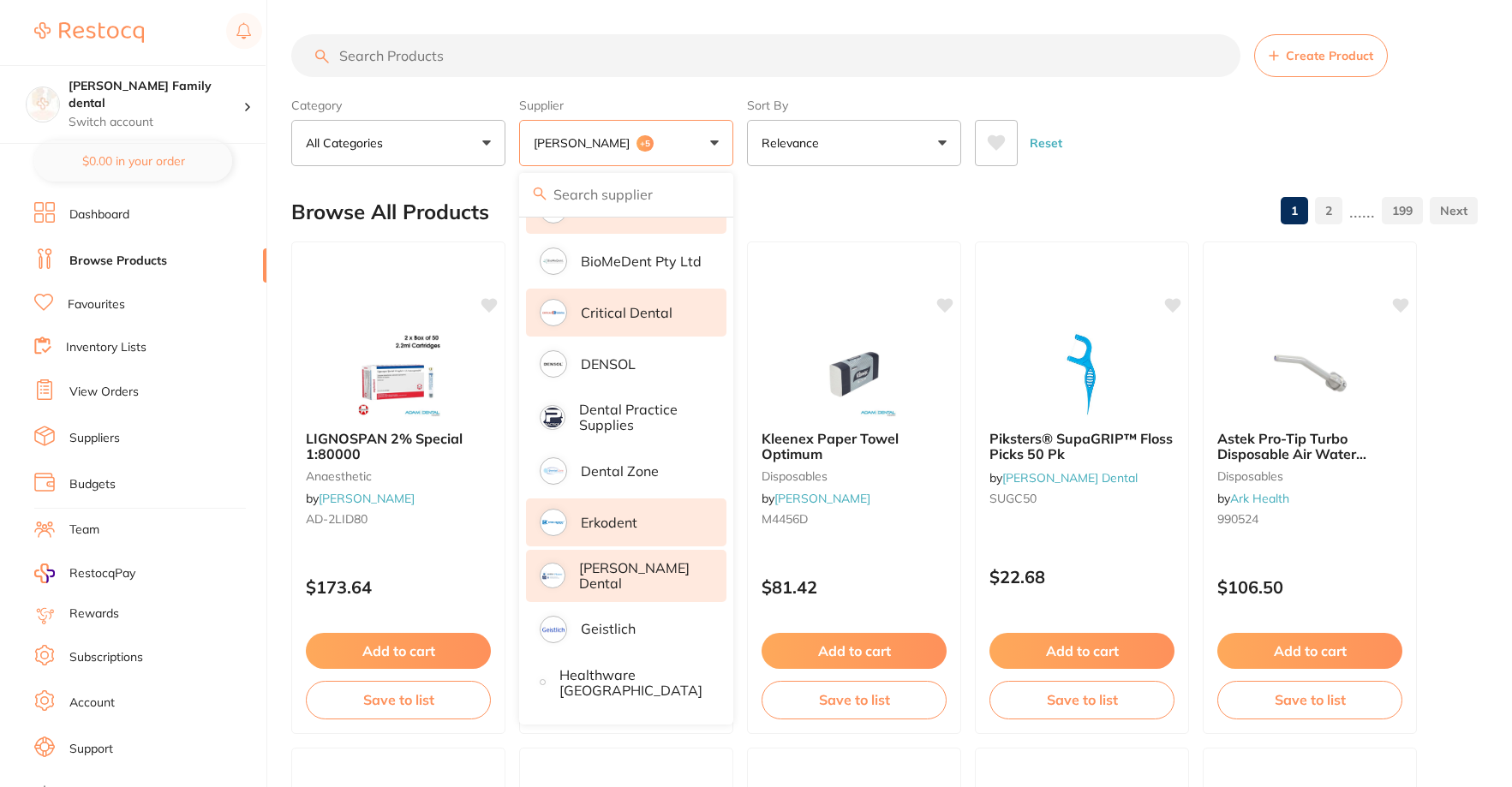
scroll to position [600, 0]
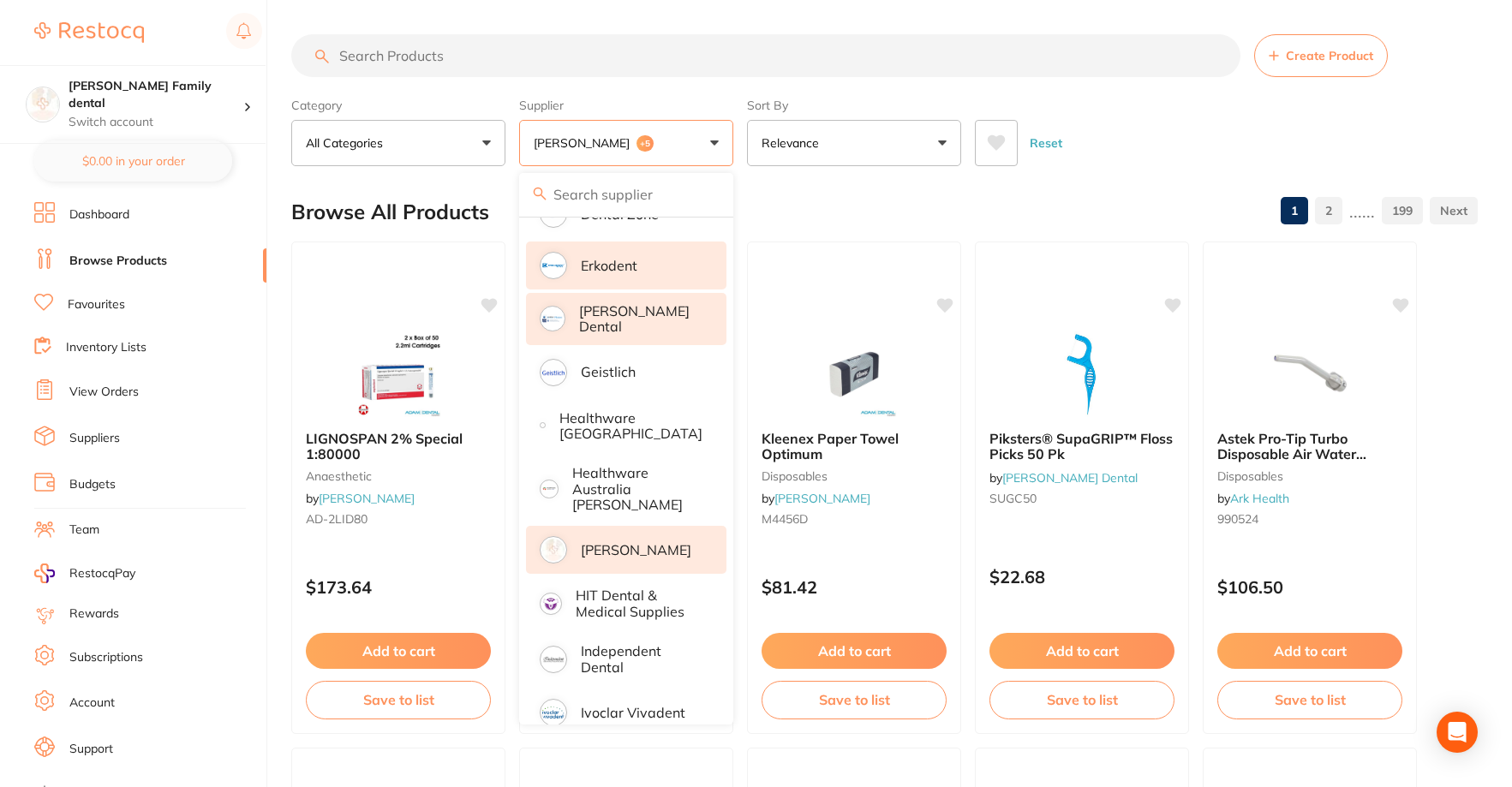
click at [606, 542] on p "[PERSON_NAME]" at bounding box center [636, 549] width 110 height 15
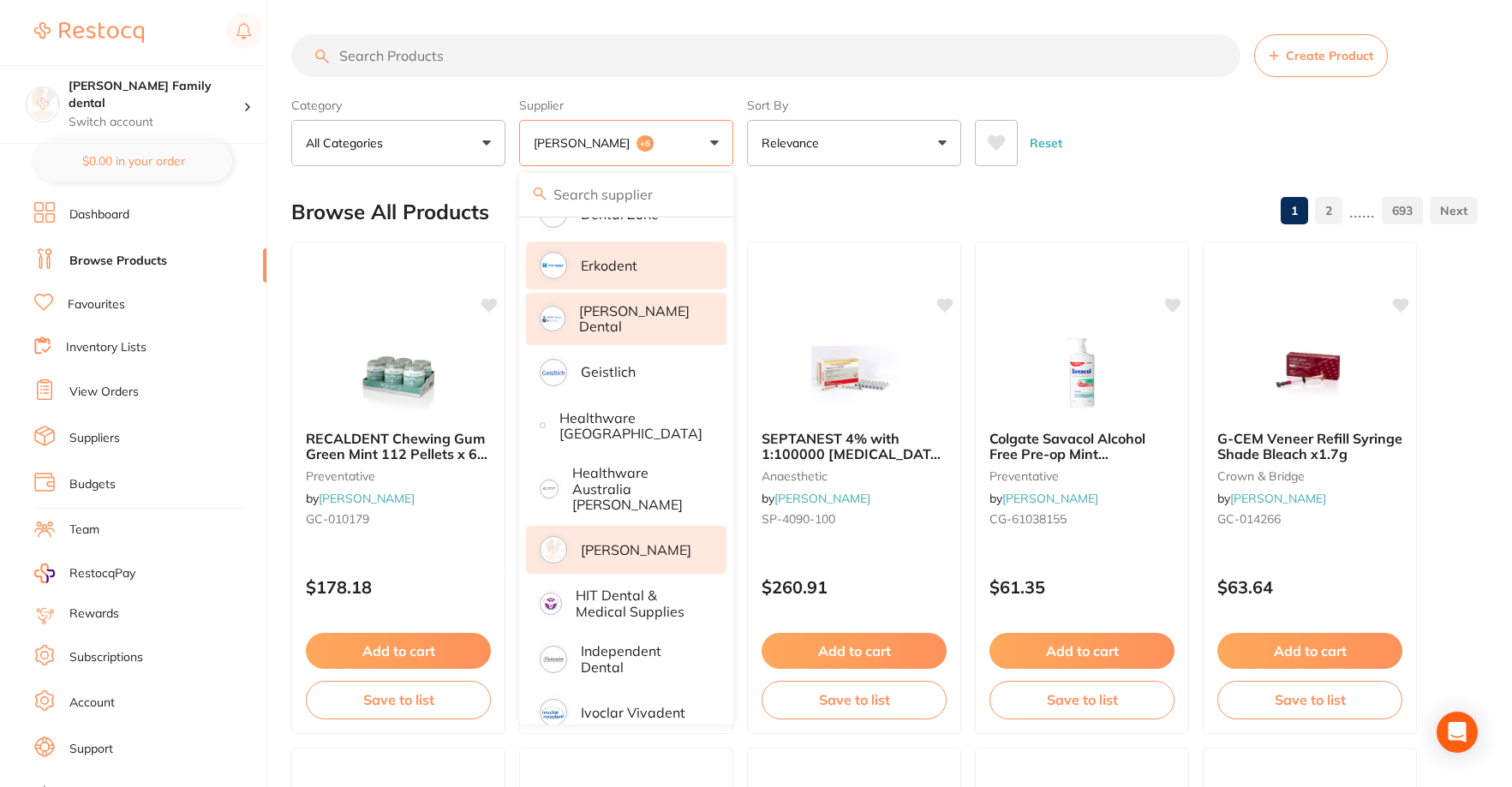
click at [609, 643] on p "Independent Dental" at bounding box center [641, 659] width 122 height 32
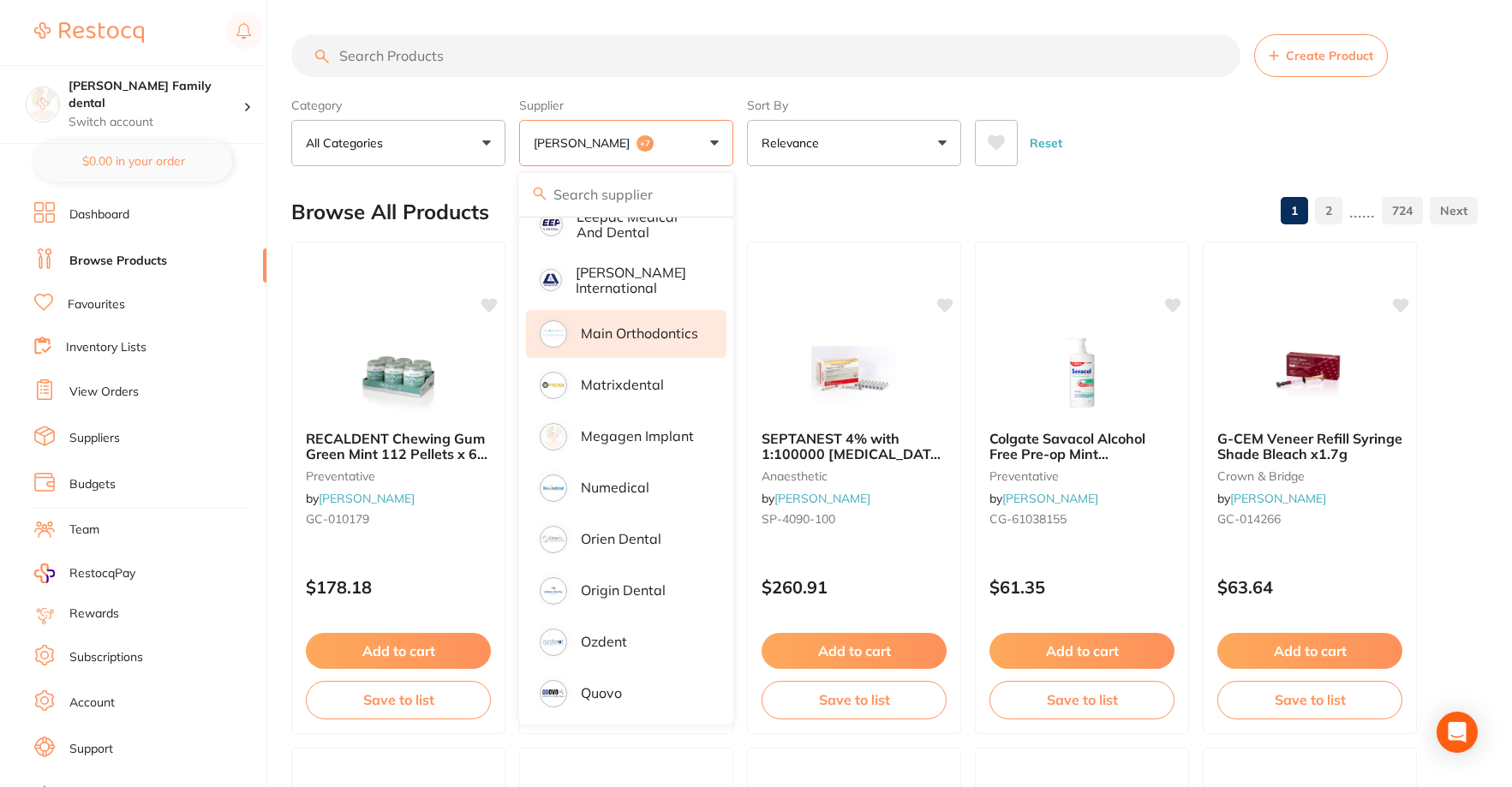
scroll to position [1199, 0]
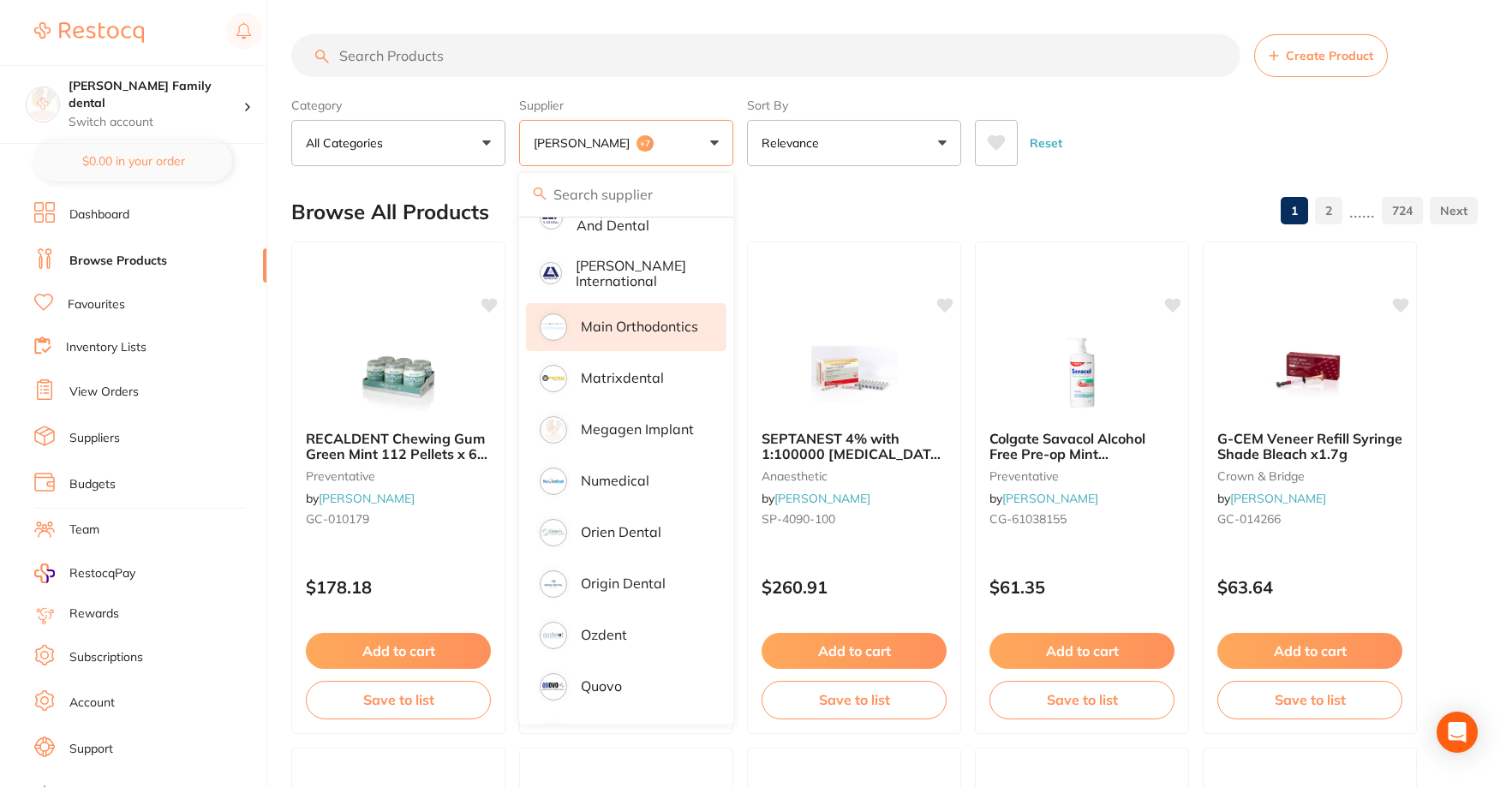
click at [628, 473] on p "Numedical" at bounding box center [614, 480] width 68 height 15
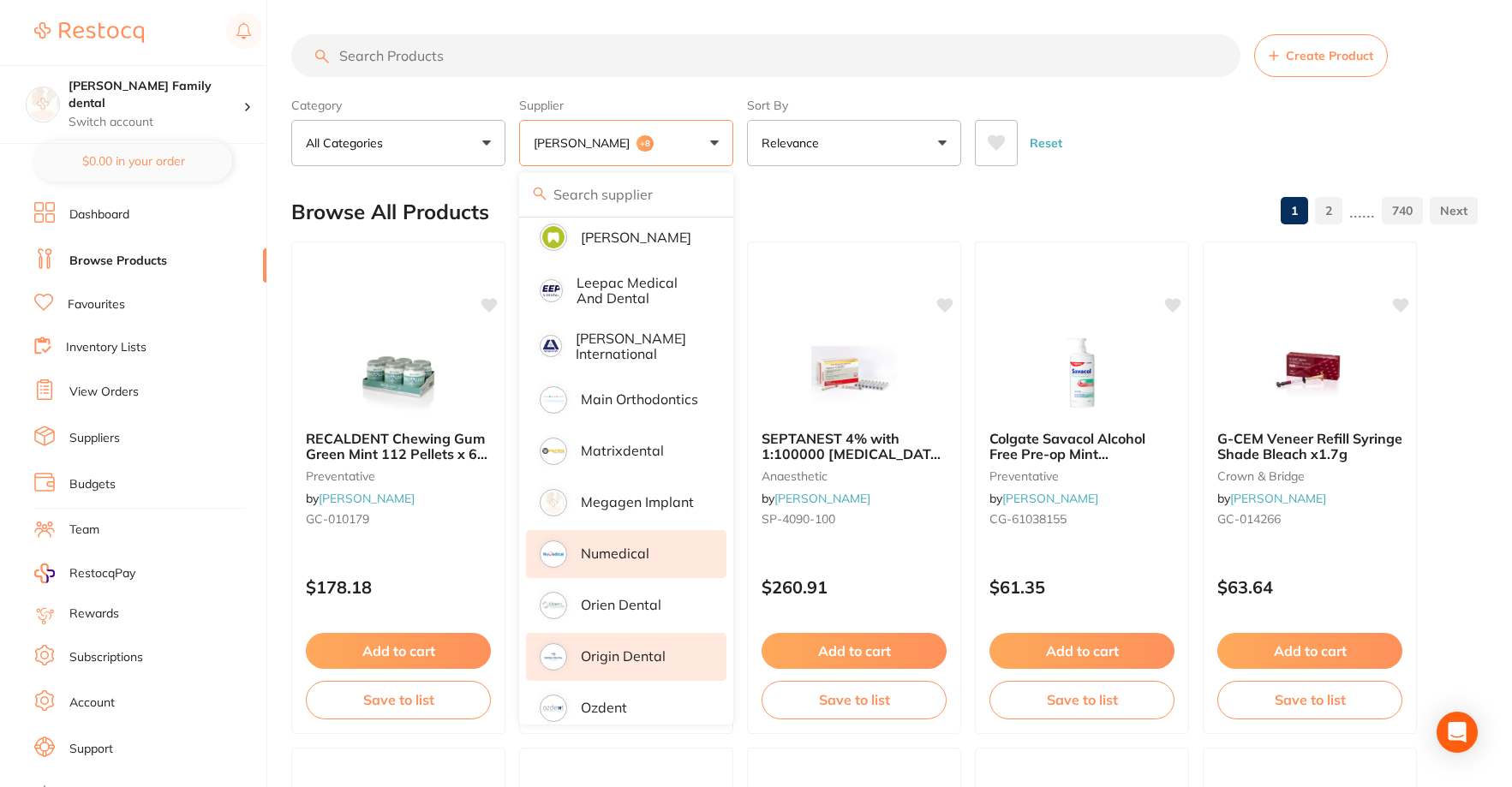
scroll to position [815, 0]
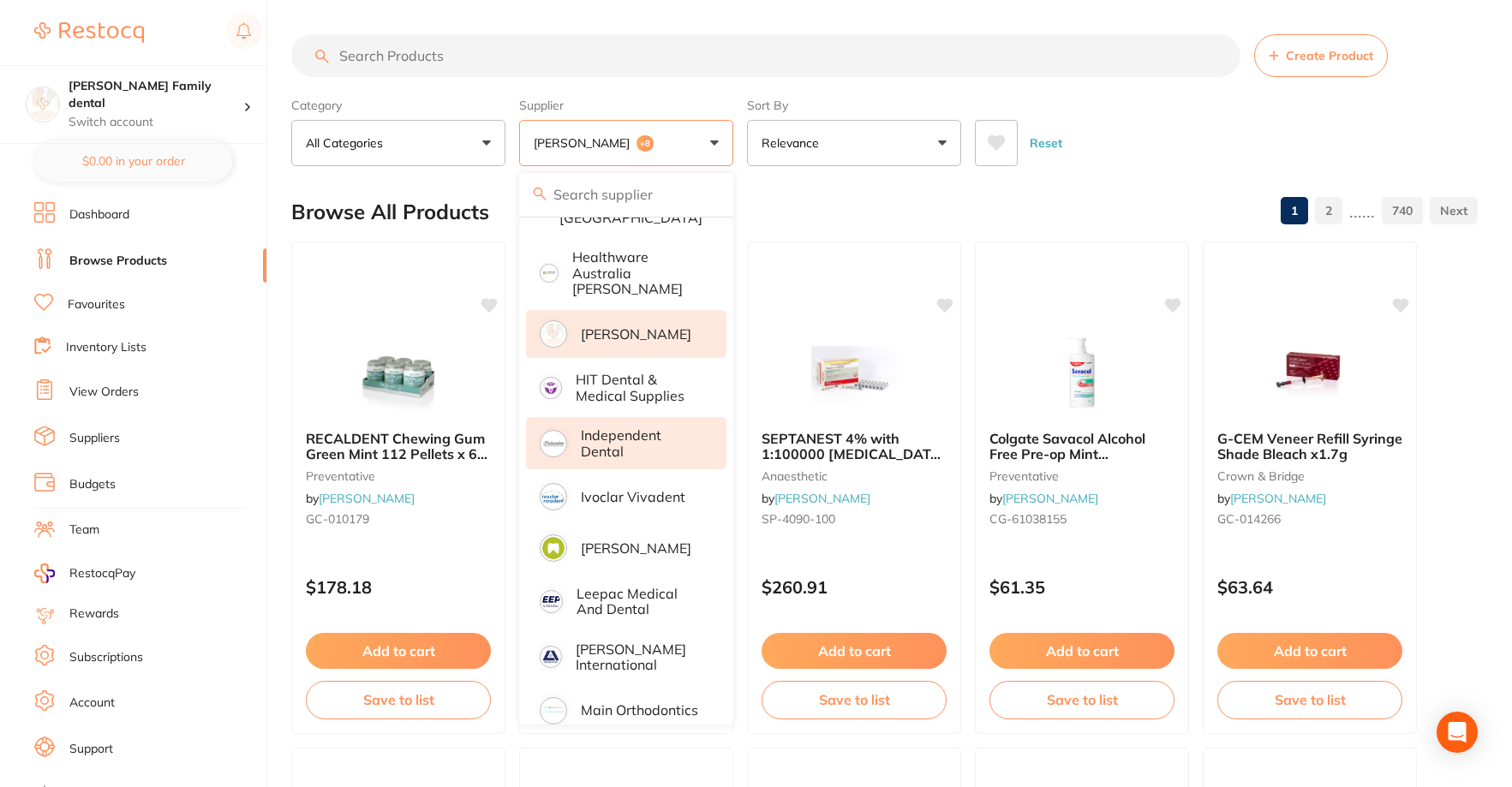
click at [449, 66] on input "search" at bounding box center [766, 56] width 949 height 43
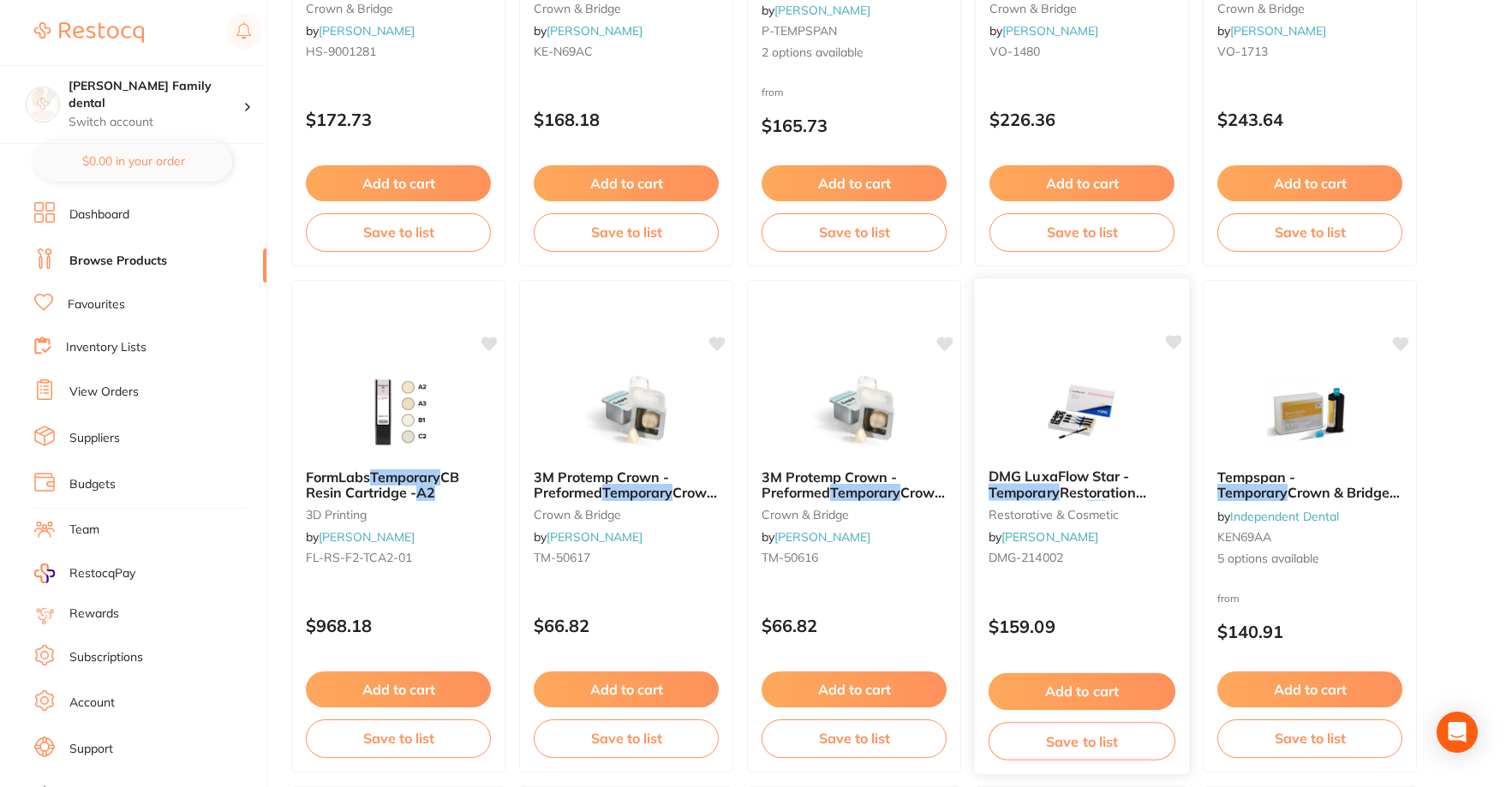
scroll to position [600, 0]
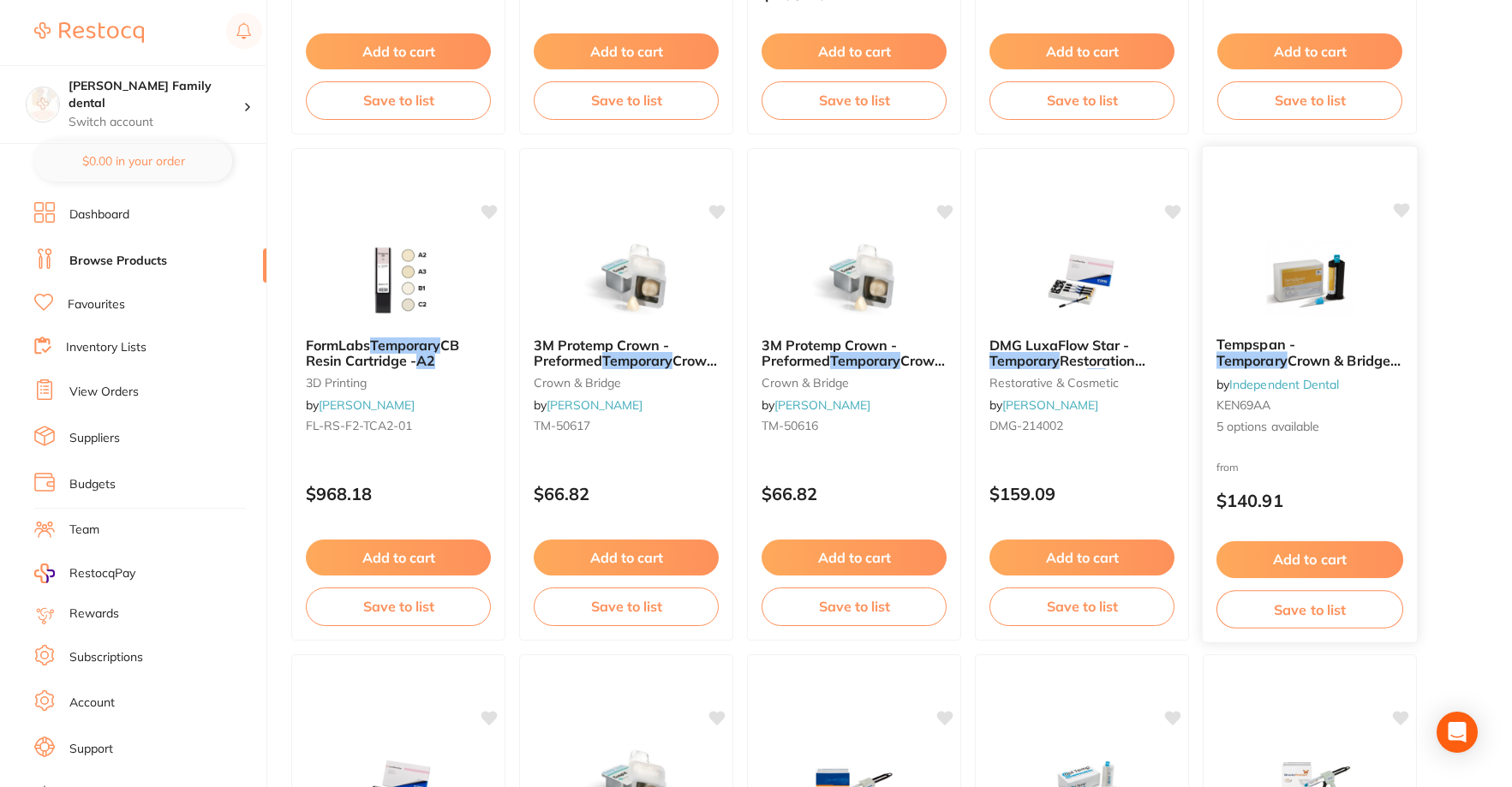
type input "temporary A2"
click at [1270, 371] on div "Tempspan - Temporary Crown & Bridge Material by Independent Dental KEN69AA 5 op…" at bounding box center [1310, 386] width 214 height 126
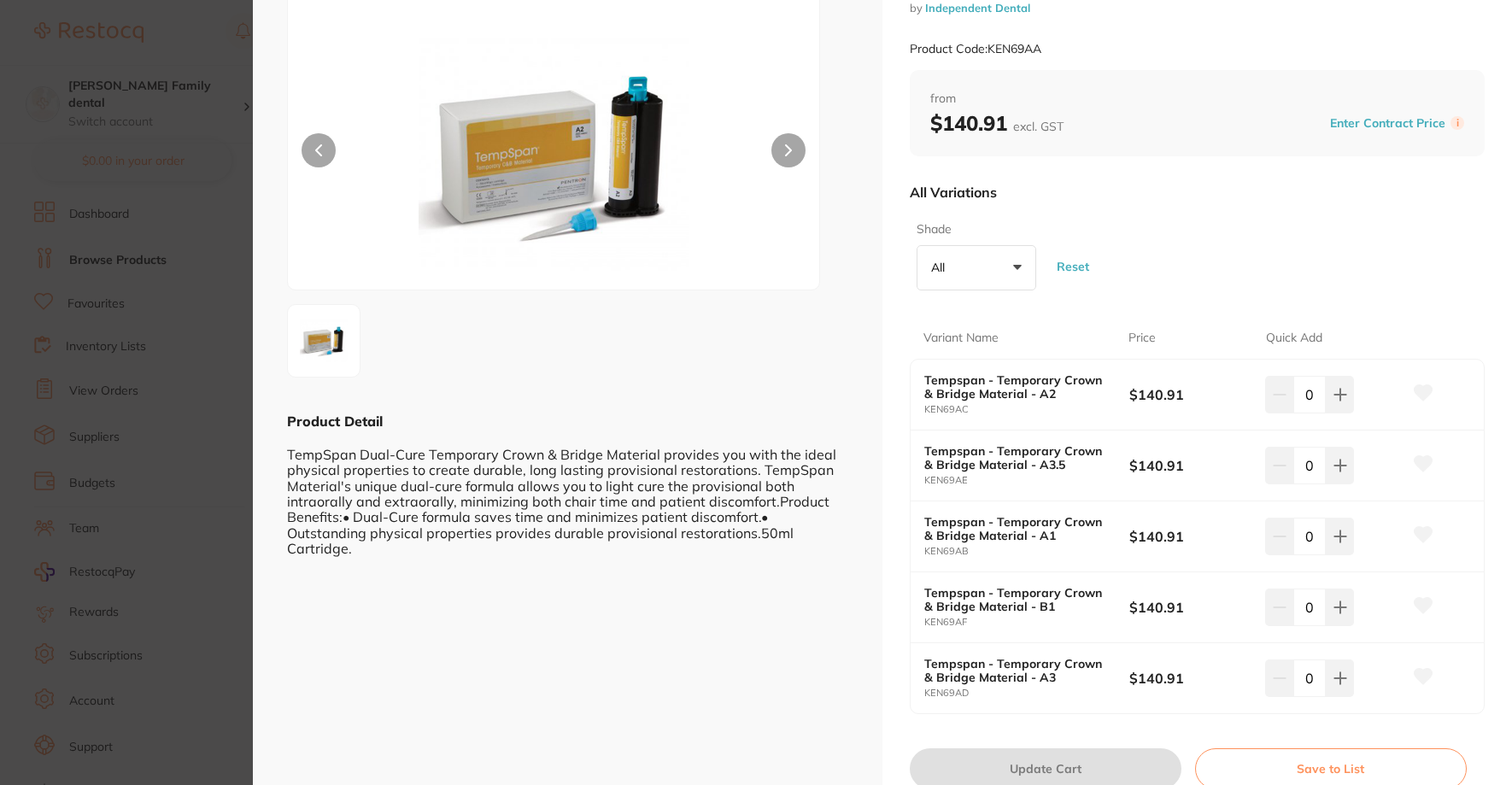
scroll to position [86, 0]
click at [1333, 398] on icon at bounding box center [1339, 396] width 14 height 14
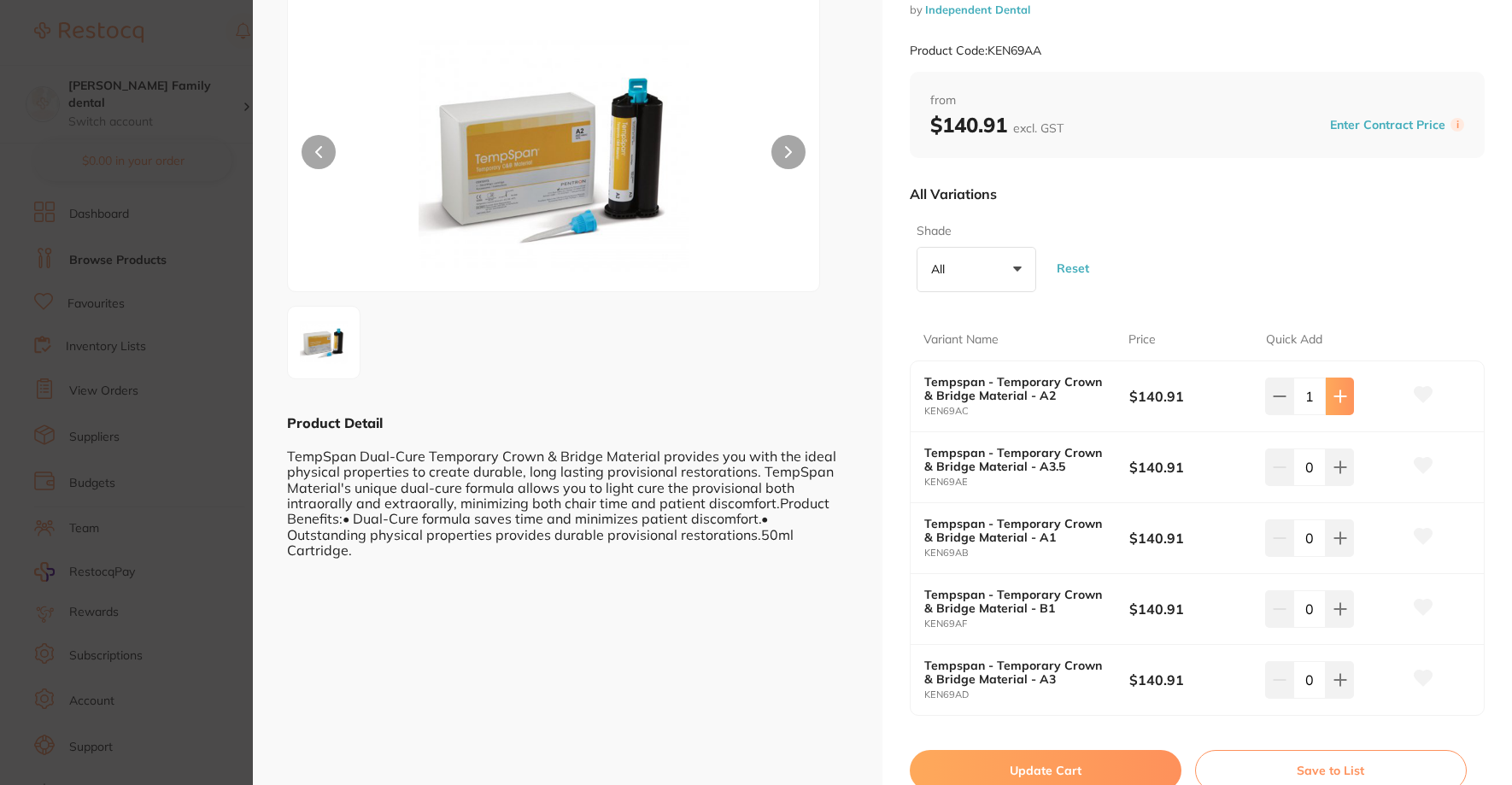
click at [1335, 404] on button at bounding box center [1339, 396] width 28 height 37
type input "2"
click at [1036, 770] on button "Update Cart" at bounding box center [1045, 770] width 272 height 41
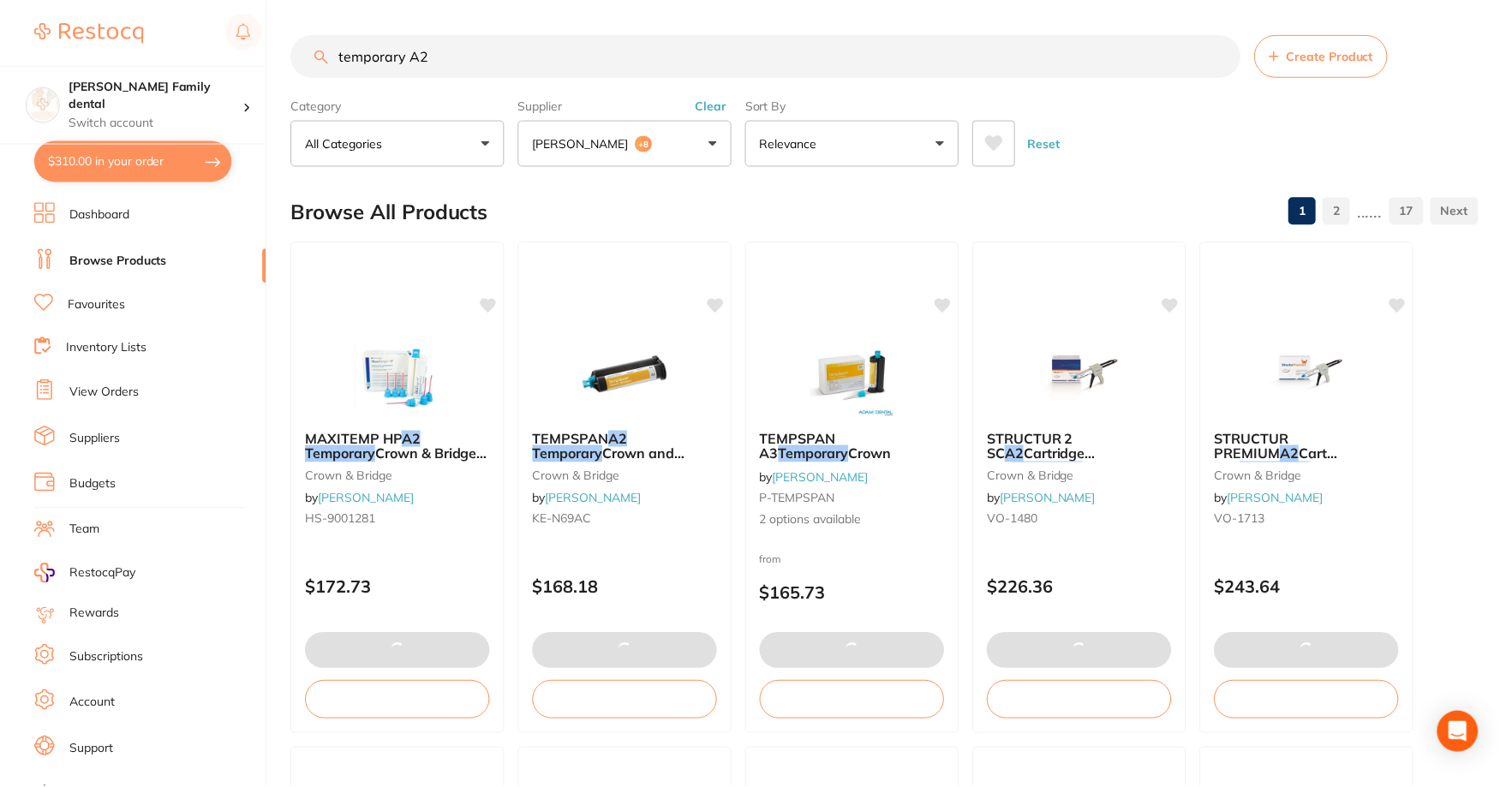
scroll to position [600, 0]
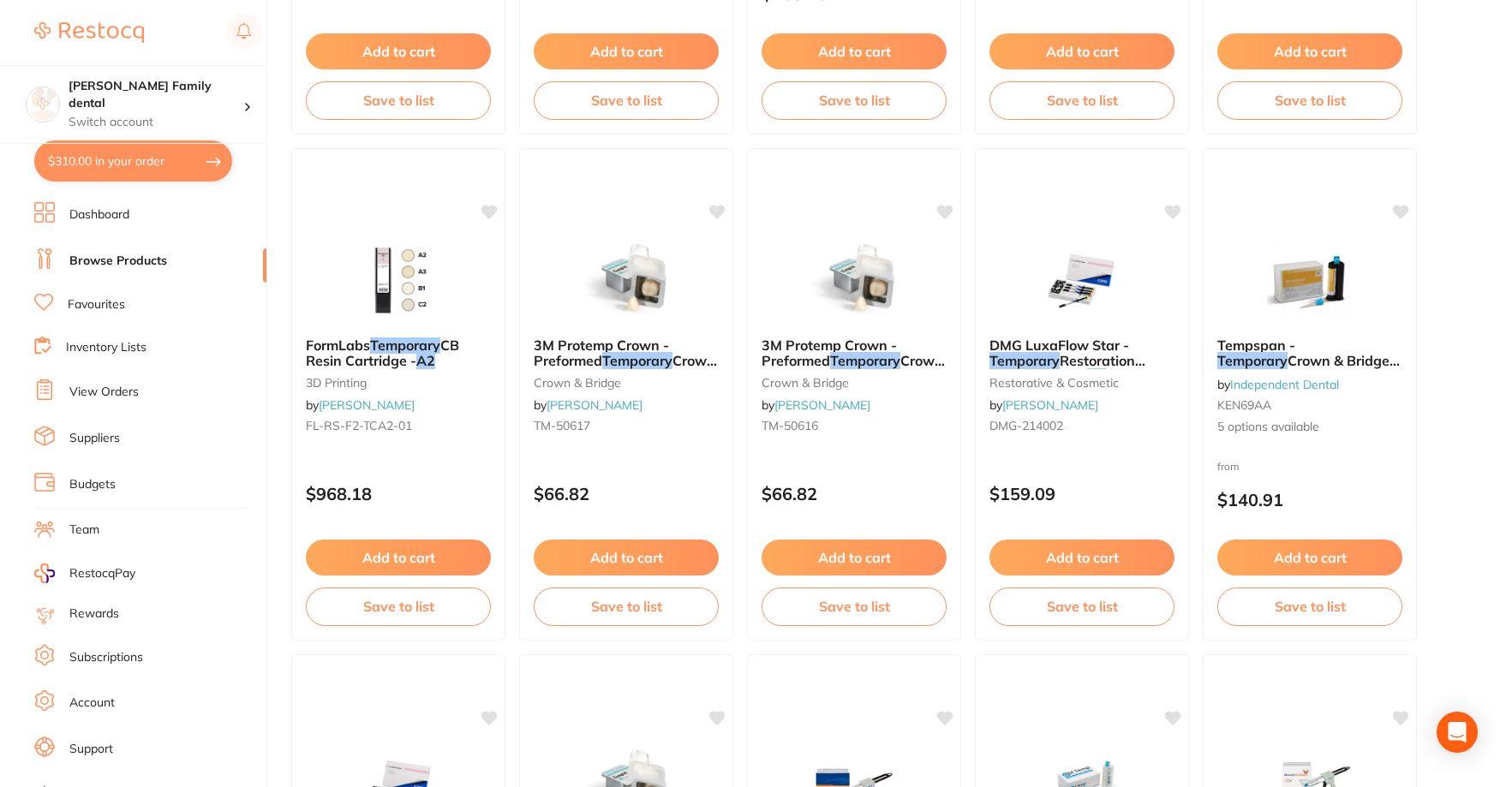
click at [129, 165] on button "$310.00 in your order" at bounding box center [133, 161] width 198 height 41
checkbox input "true"
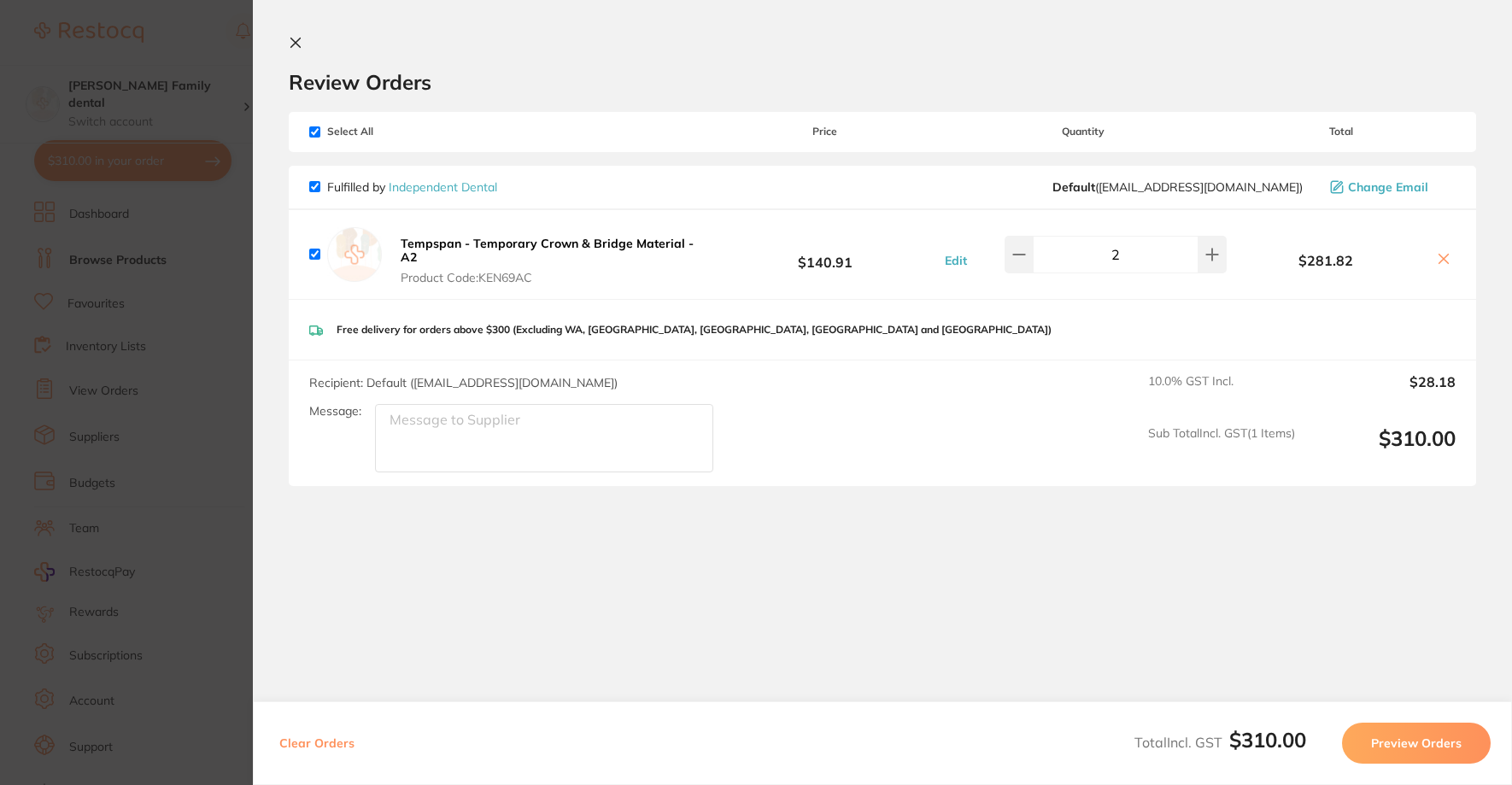
click at [301, 41] on icon at bounding box center [295, 42] width 14 height 14
